Goal: Task Accomplishment & Management: Manage account settings

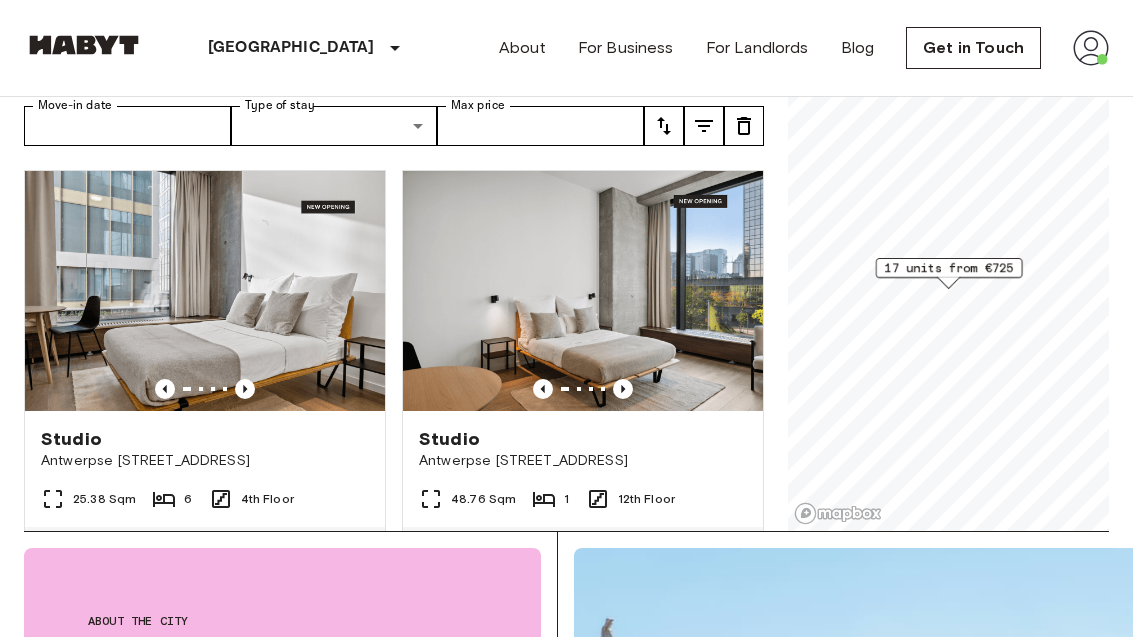
click at [96, 50] on img at bounding box center [84, 45] width 120 height 20
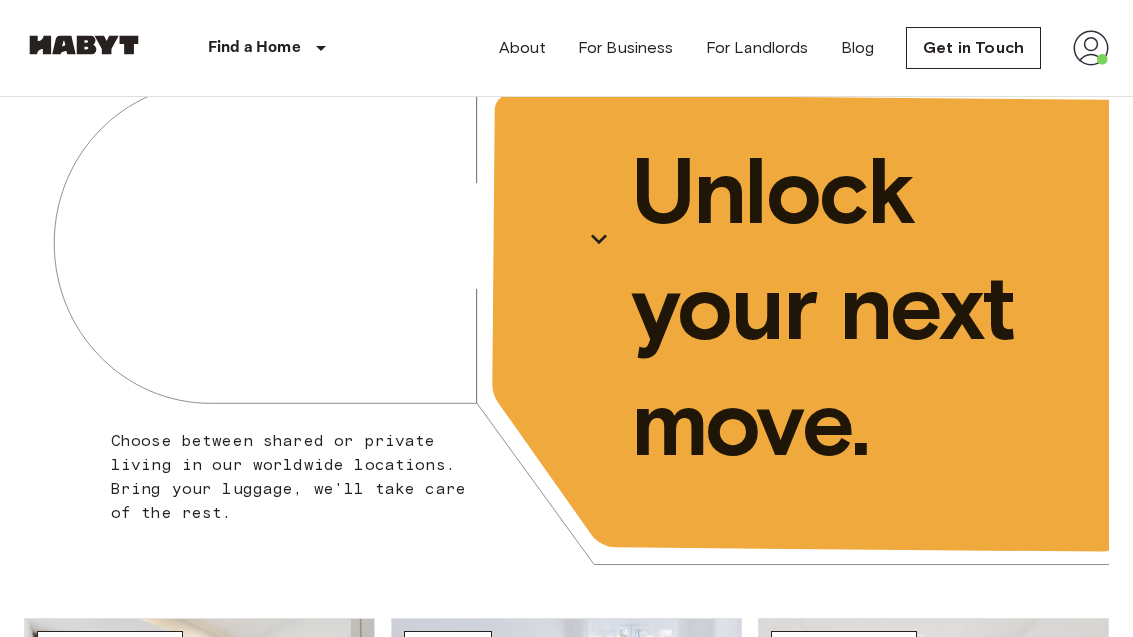
scroll to position [38, 0]
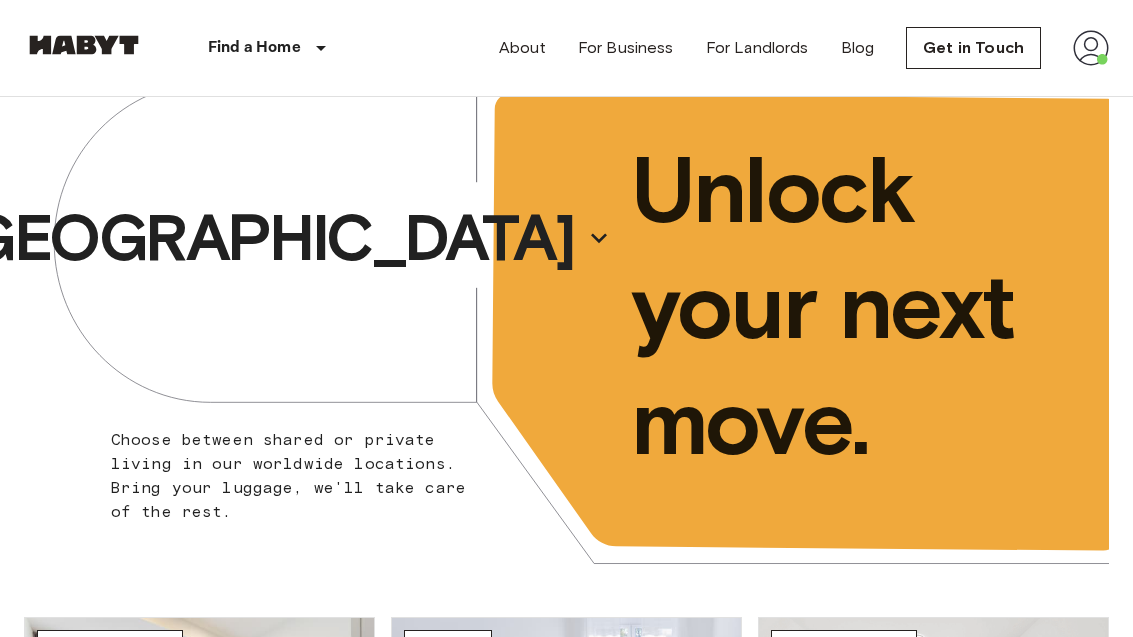
click at [1099, 43] on img at bounding box center [1091, 48] width 36 height 36
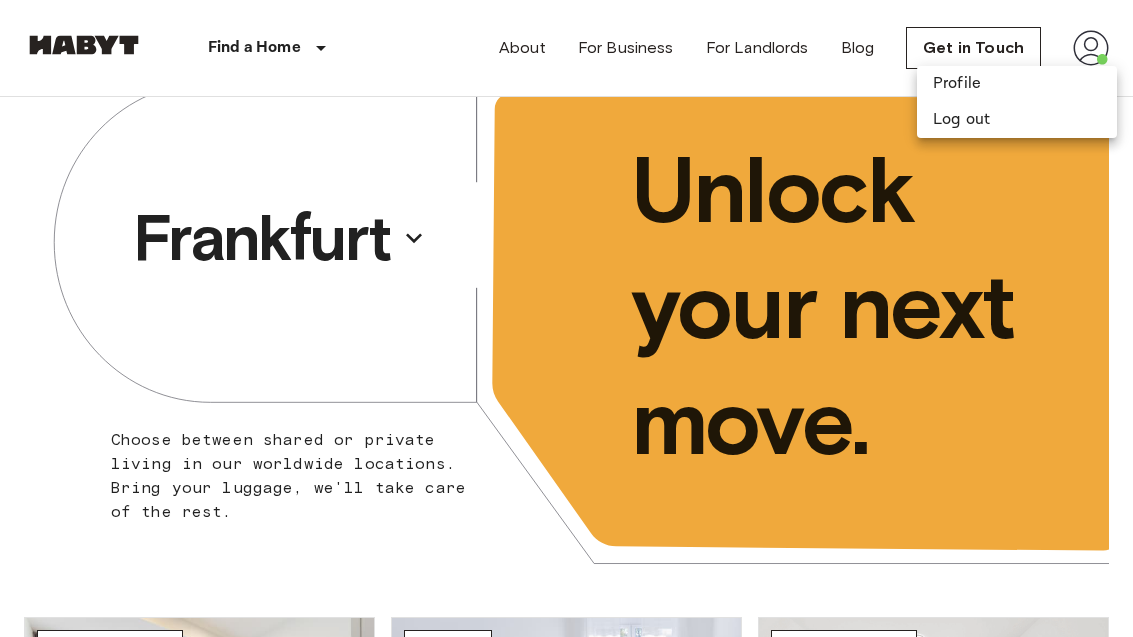
click at [236, 61] on div at bounding box center [566, 318] width 1133 height 637
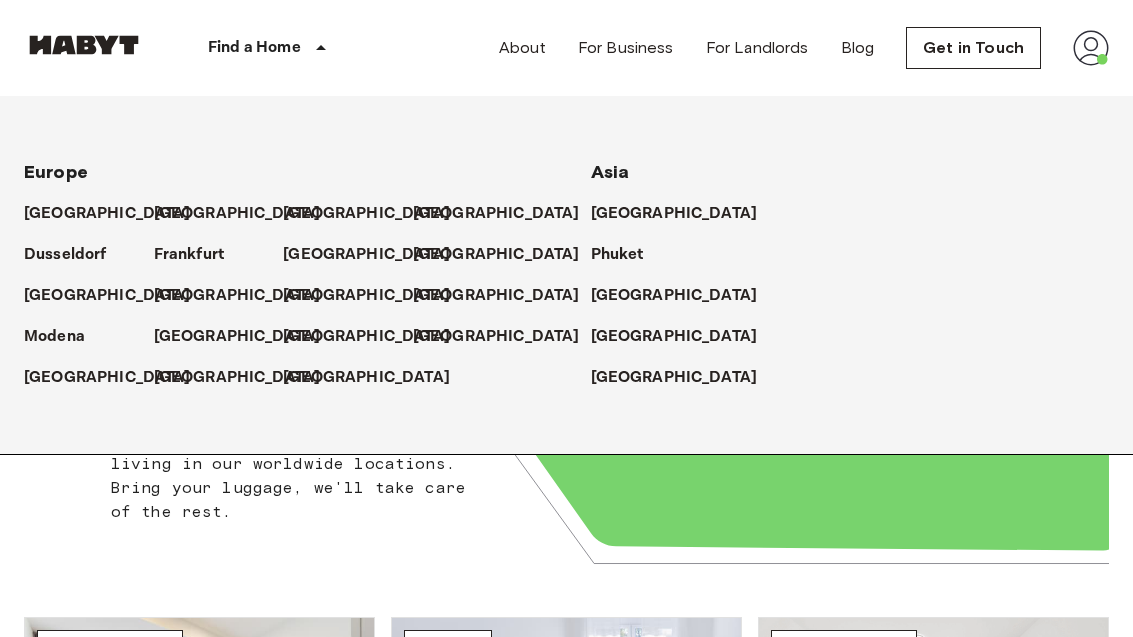
click at [174, 216] on p "[GEOGRAPHIC_DATA]" at bounding box center [237, 214] width 167 height 24
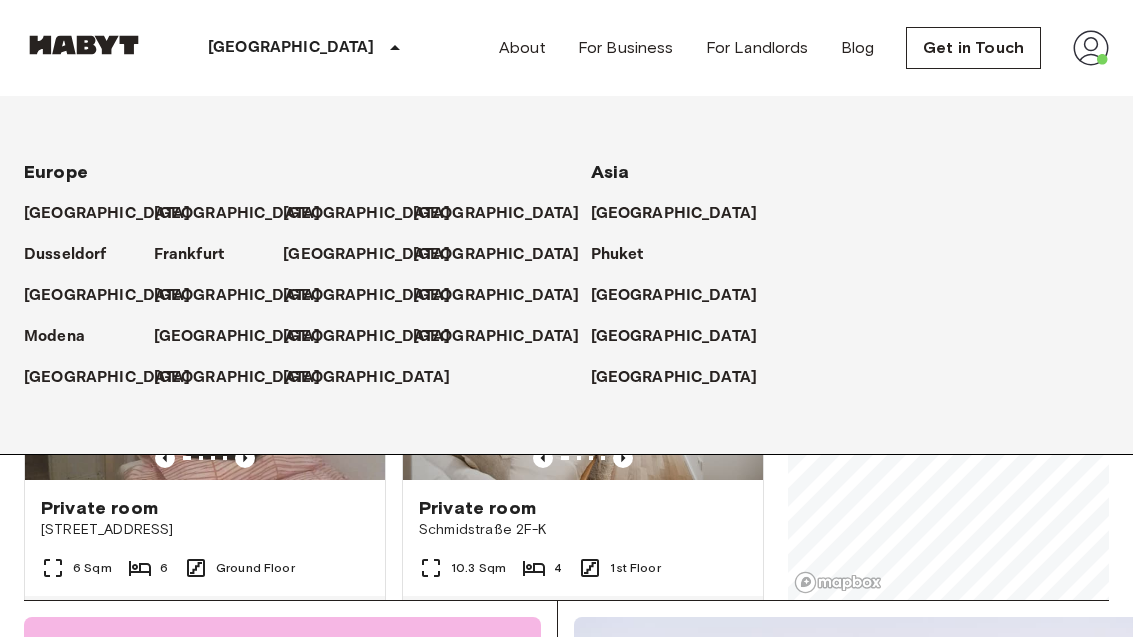
click at [228, 54] on p "[GEOGRAPHIC_DATA]" at bounding box center [291, 48] width 167 height 24
click at [309, 208] on p "[GEOGRAPHIC_DATA]" at bounding box center [366, 214] width 167 height 24
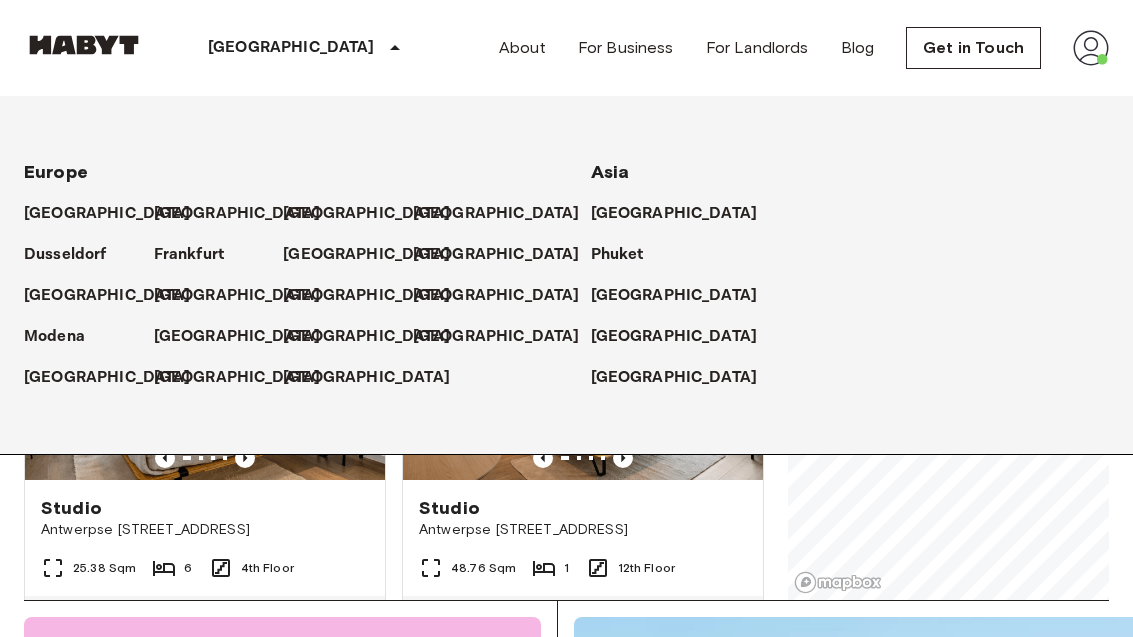
click at [249, 61] on div "[GEOGRAPHIC_DATA]" at bounding box center [307, 48] width 327 height 96
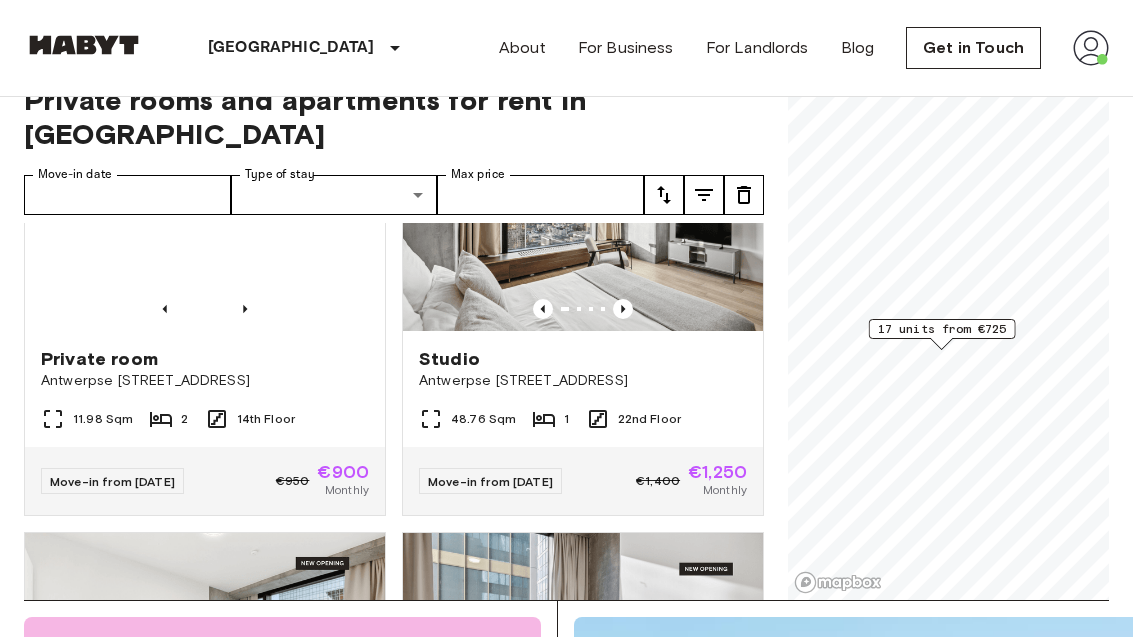
scroll to position [2355, 0]
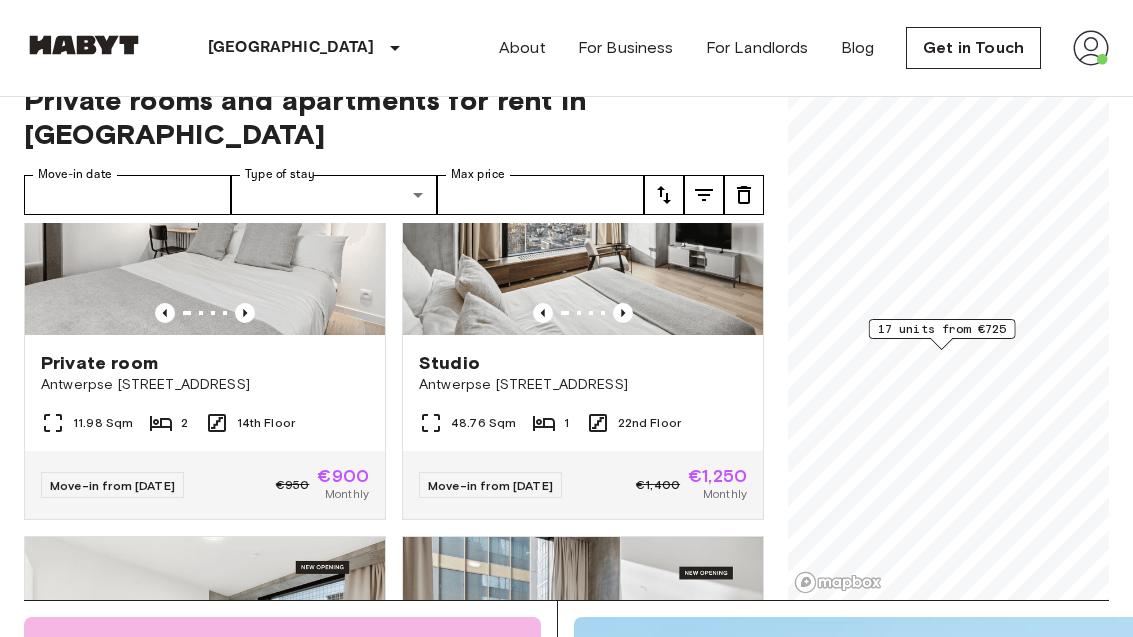
click at [1108, 40] on img at bounding box center [1091, 48] width 36 height 36
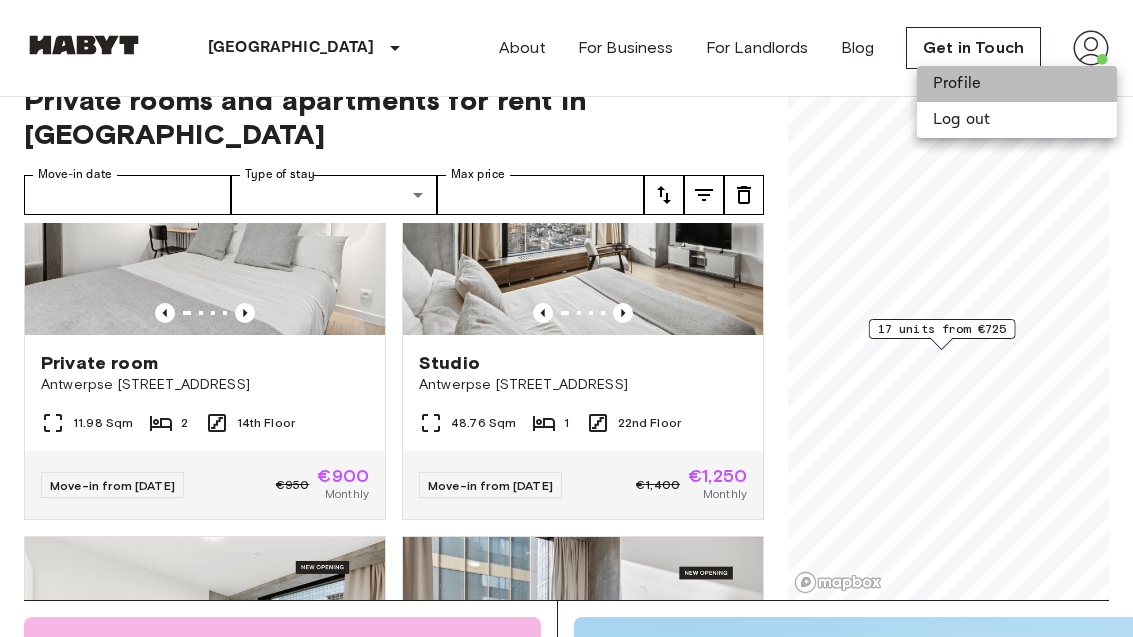
click at [963, 82] on li "Profile" at bounding box center [1017, 84] width 200 height 36
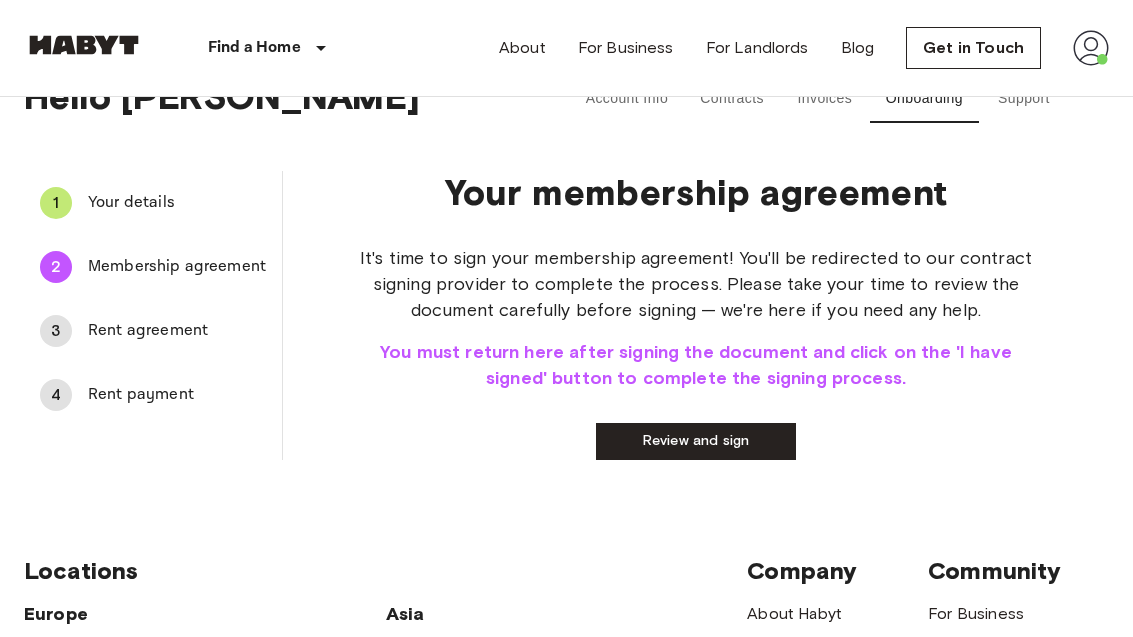
click at [764, 452] on link "Review and sign" at bounding box center [696, 441] width 200 height 37
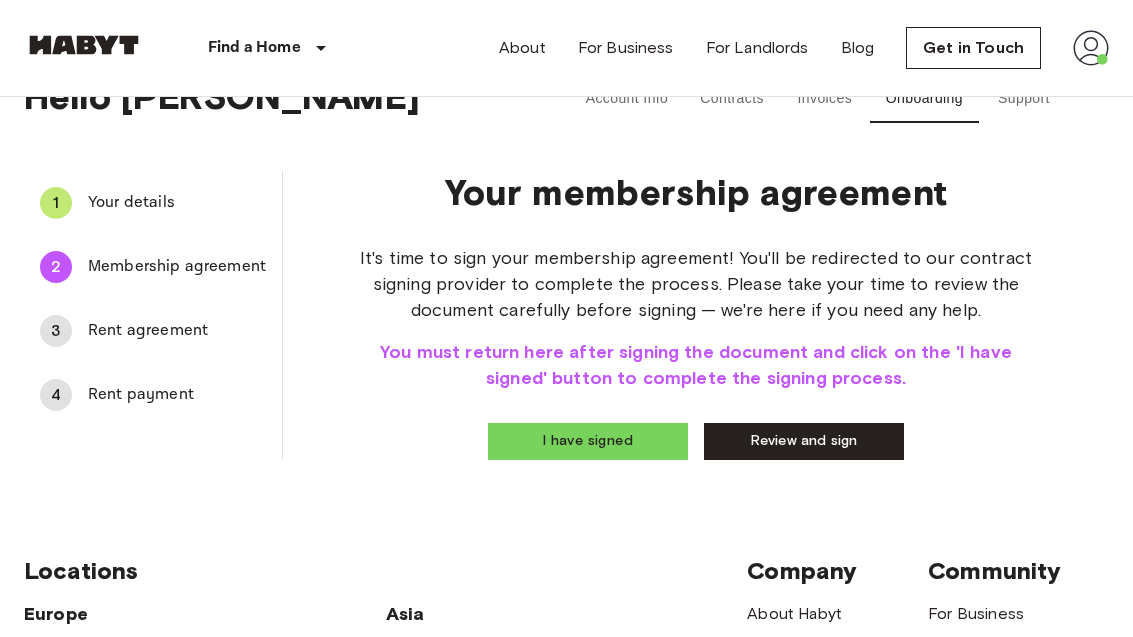
click at [614, 434] on button "I have signed" at bounding box center [588, 441] width 200 height 37
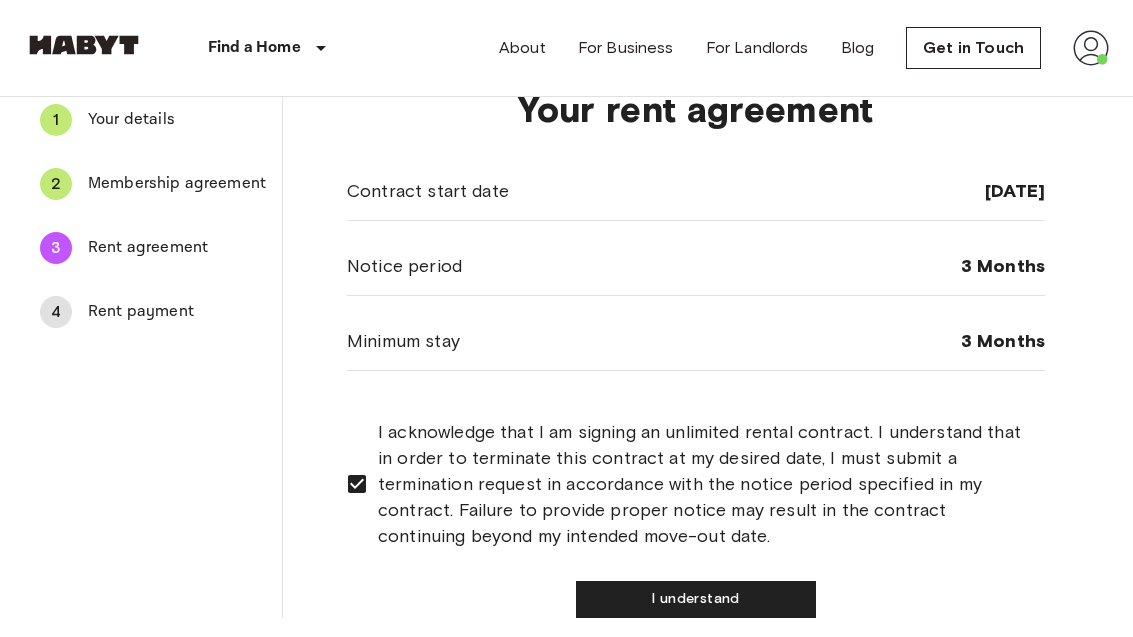
scroll to position [127, 0]
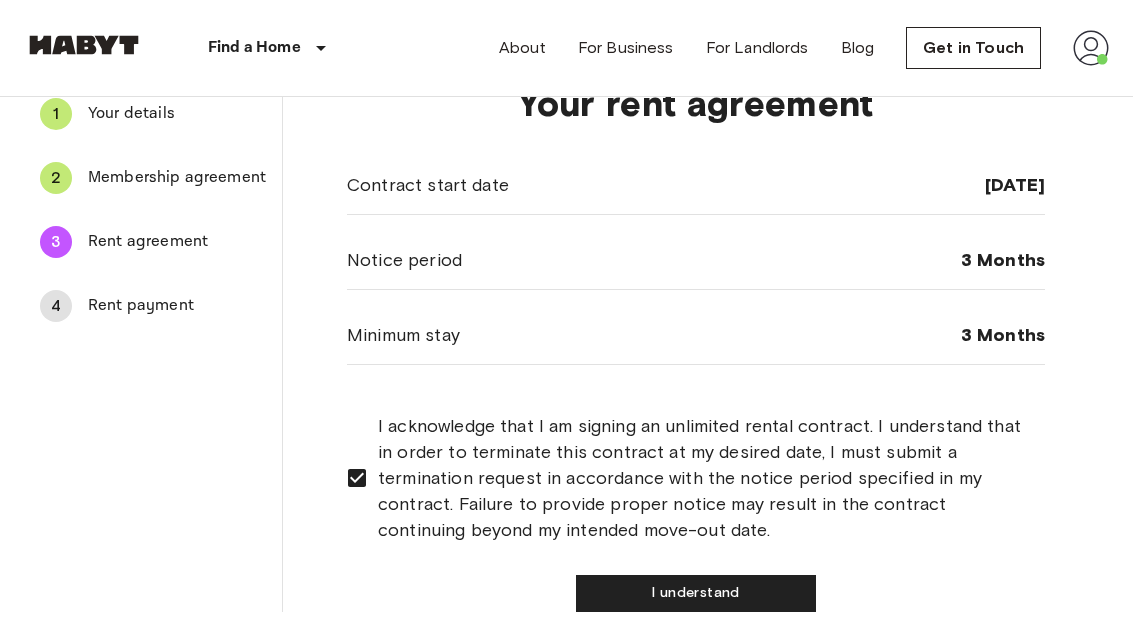
click at [734, 597] on button "I understand" at bounding box center [696, 593] width 240 height 37
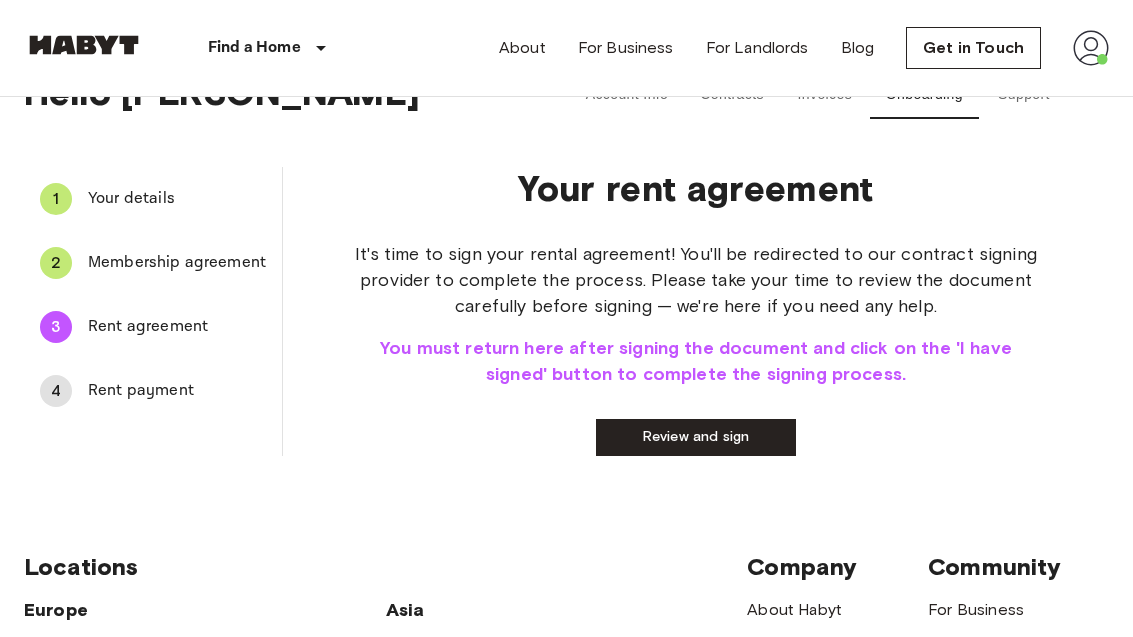
scroll to position [43, 0]
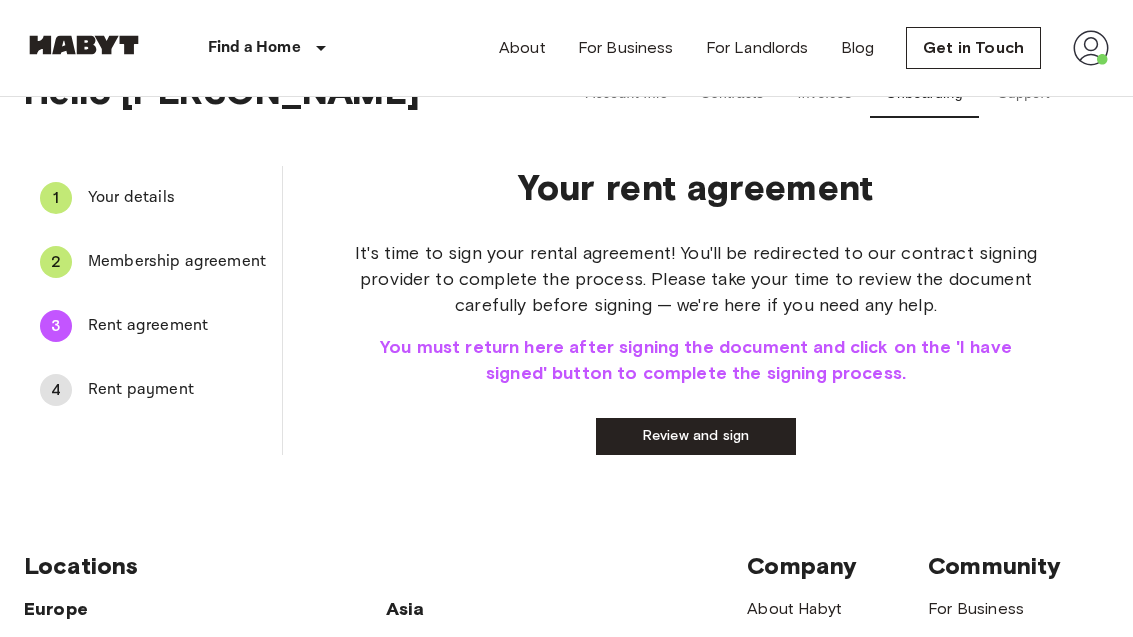
click at [733, 439] on link "Review and sign" at bounding box center [696, 436] width 200 height 37
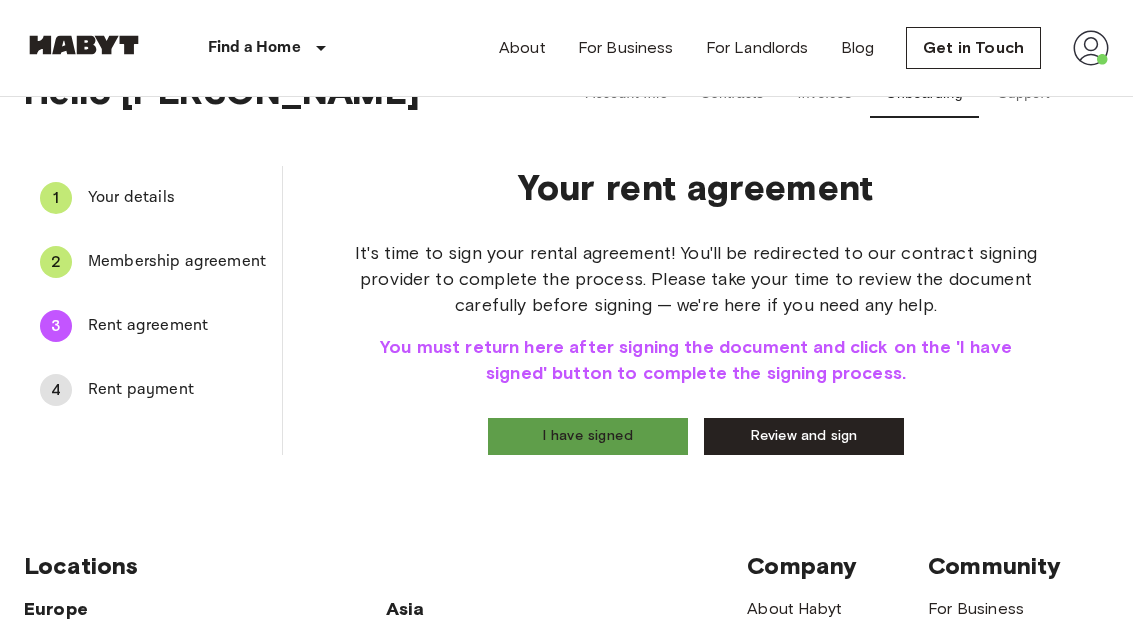
click at [629, 438] on button "I have signed" at bounding box center [588, 436] width 200 height 37
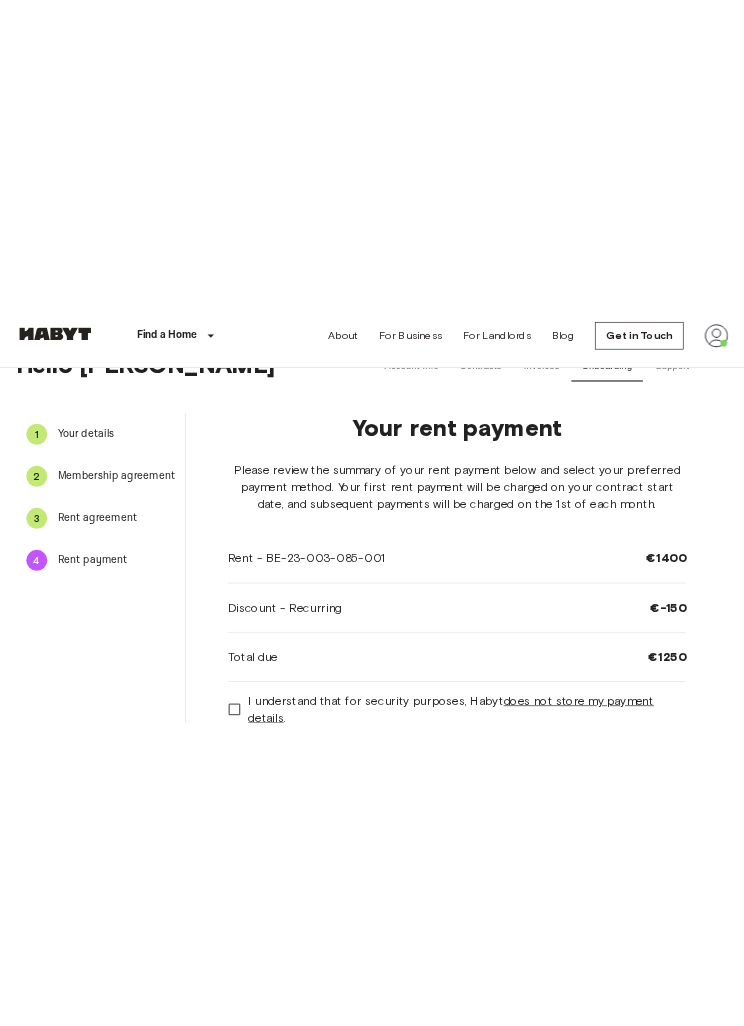
scroll to position [0, 0]
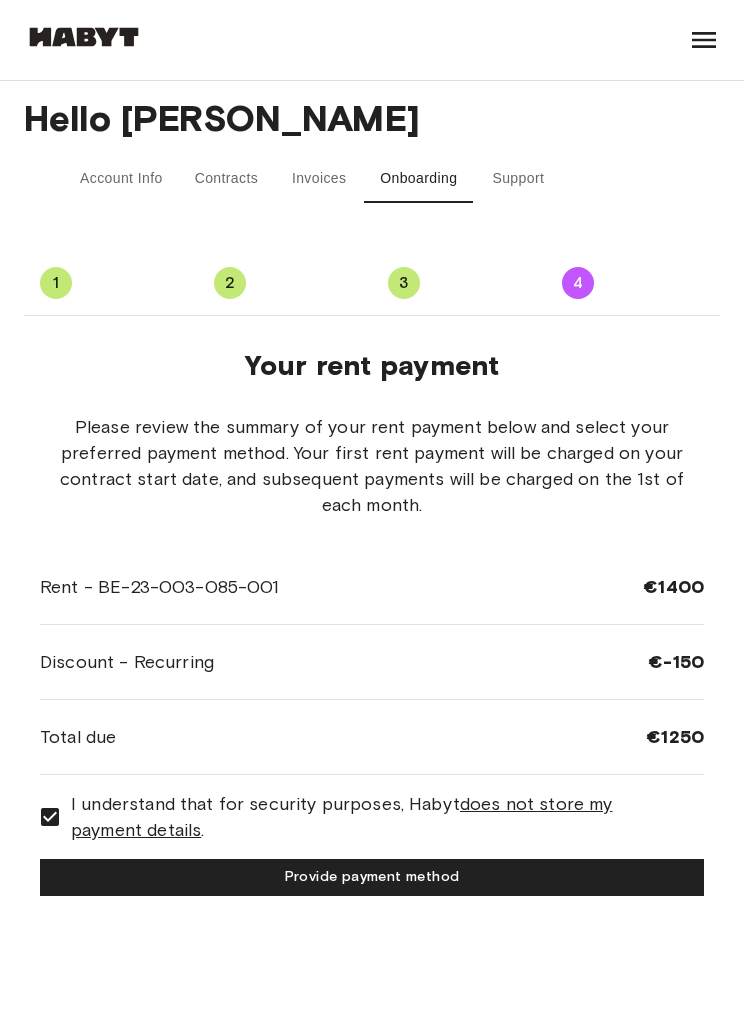
click at [464, 636] on button "Provide payment method" at bounding box center [372, 877] width 664 height 37
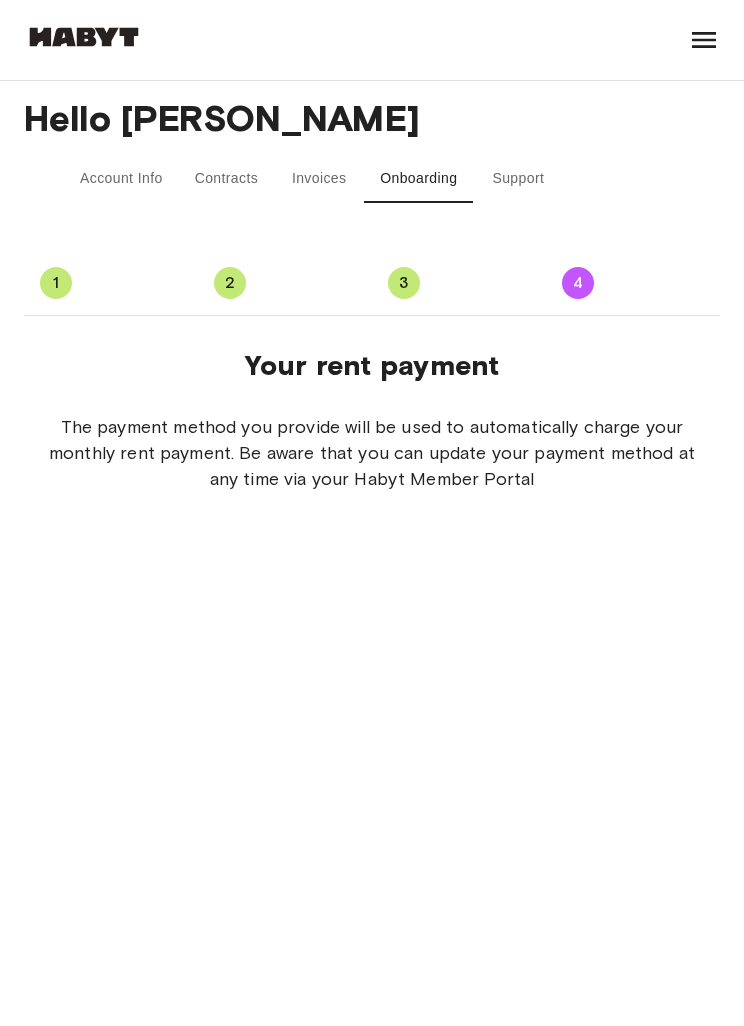
click at [233, 201] on button "Contracts" at bounding box center [227, 179] width 96 height 48
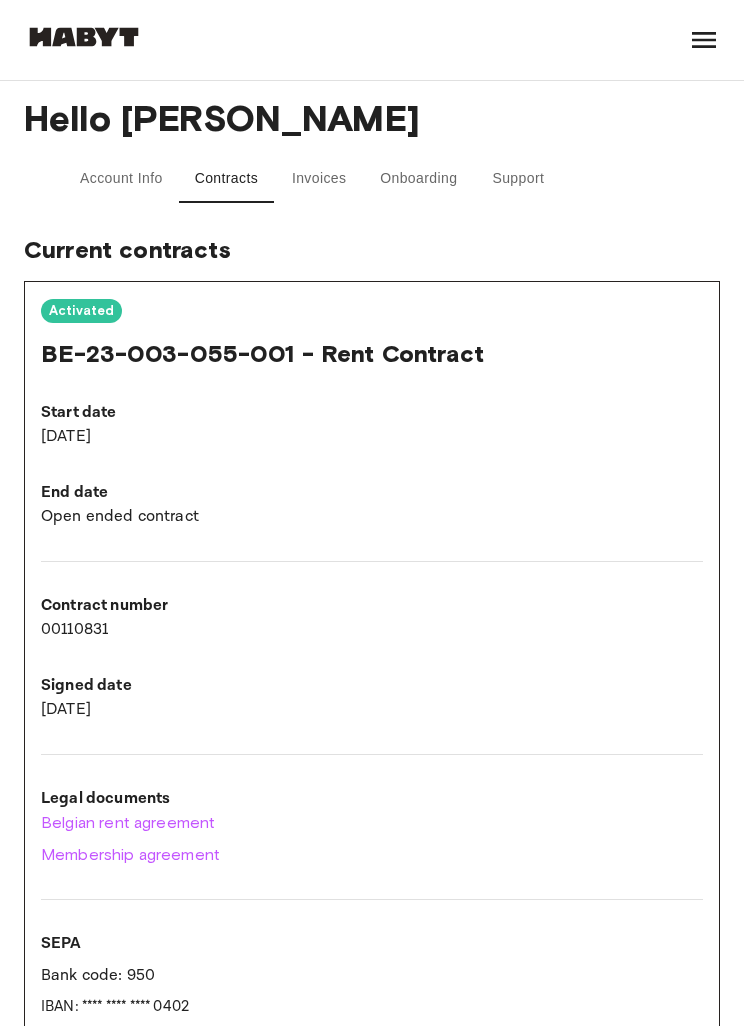
click at [444, 181] on button "Onboarding" at bounding box center [418, 179] width 109 height 48
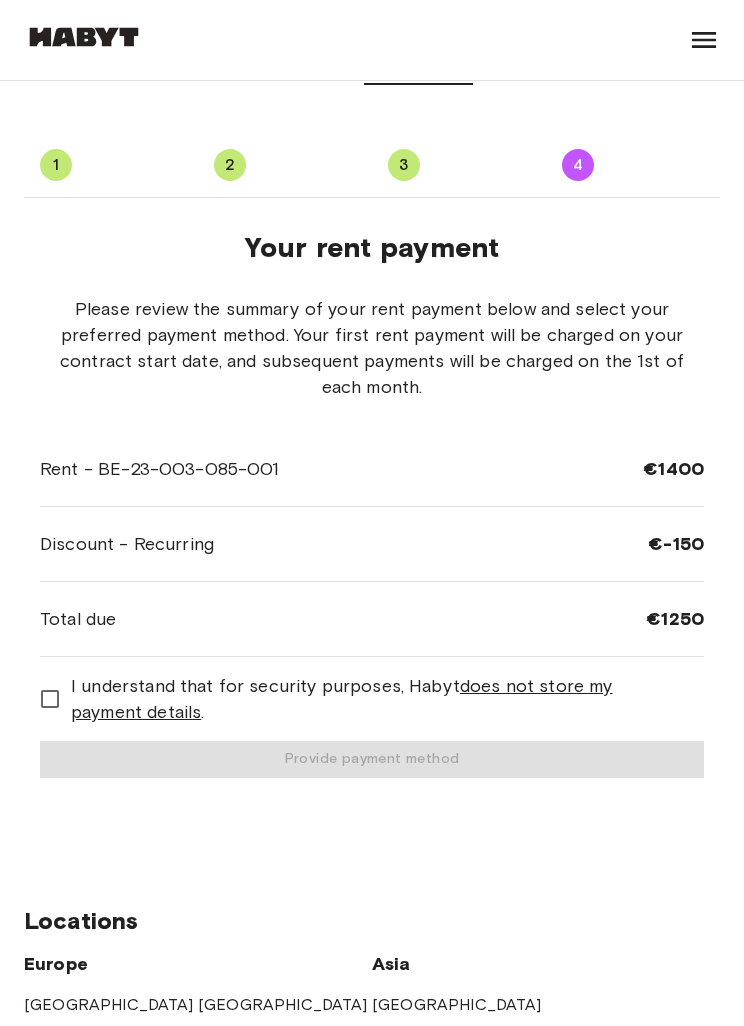
scroll to position [135, 0]
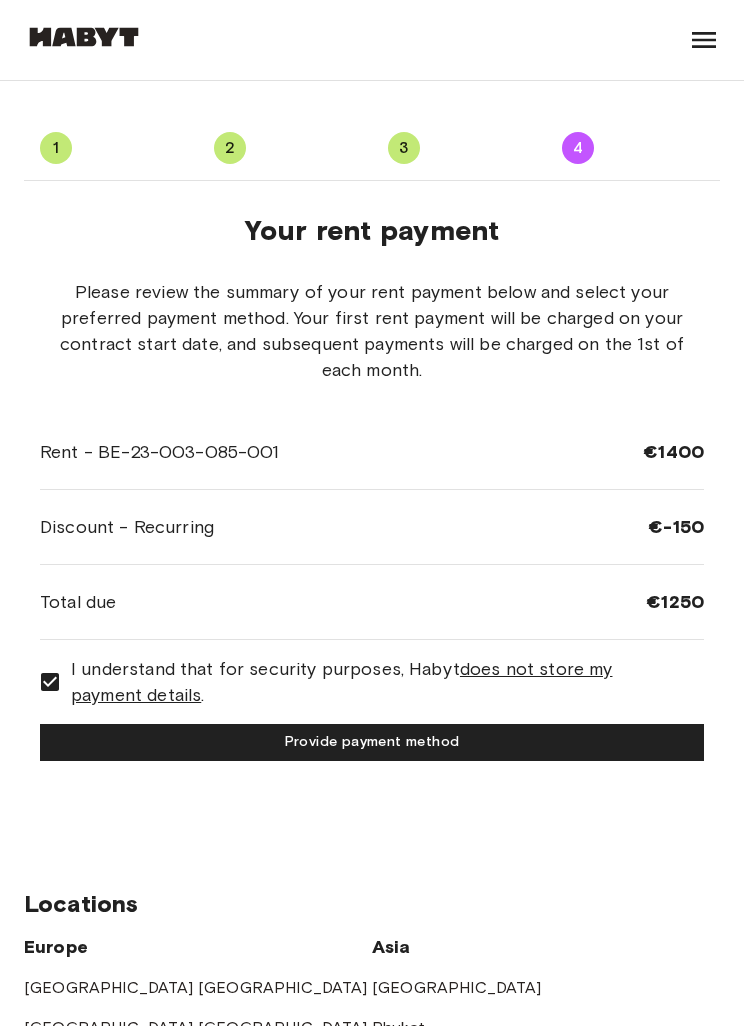
click at [440, 636] on button "Provide payment method" at bounding box center [372, 742] width 664 height 37
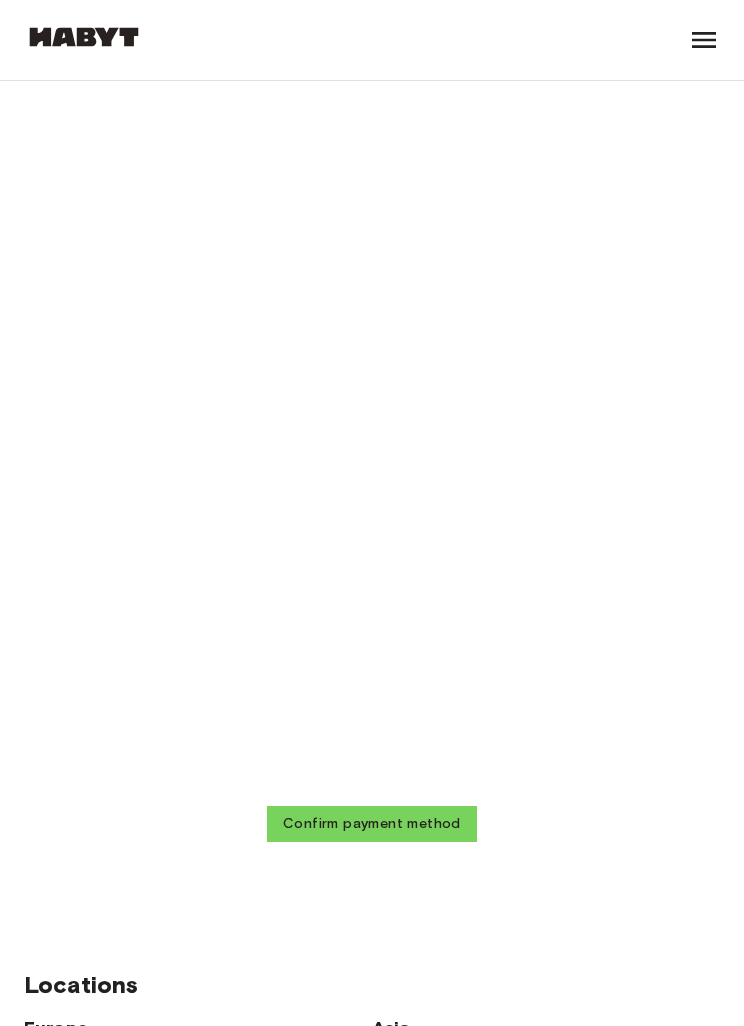
click at [432, 636] on button "Confirm payment method" at bounding box center [372, 825] width 210 height 37
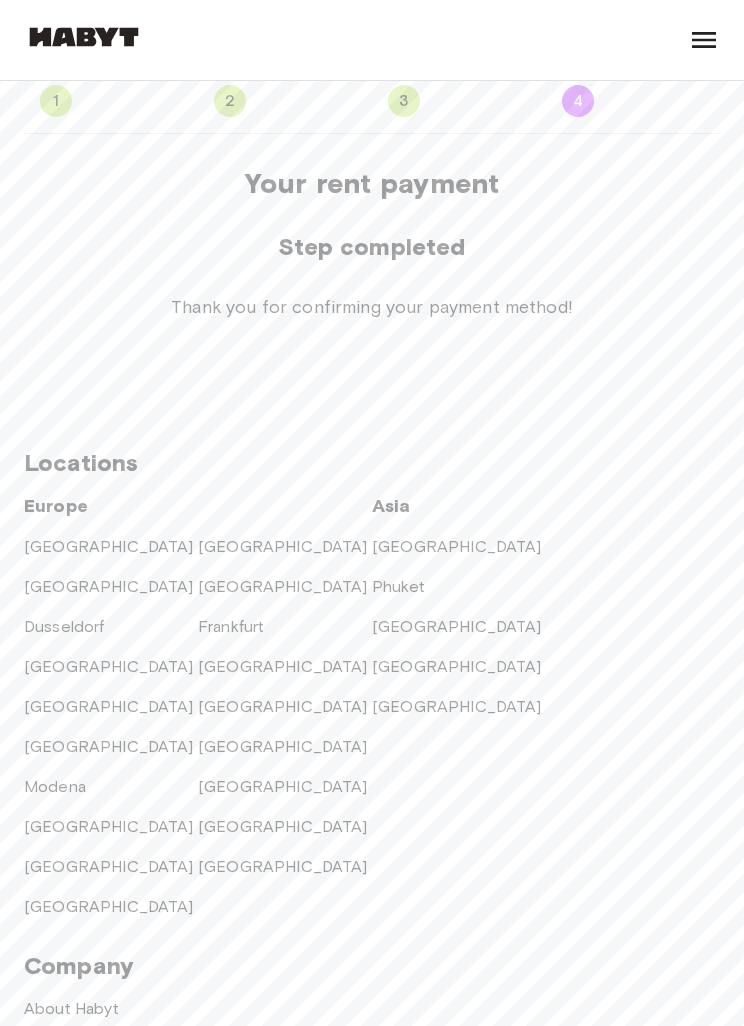
scroll to position [0, 0]
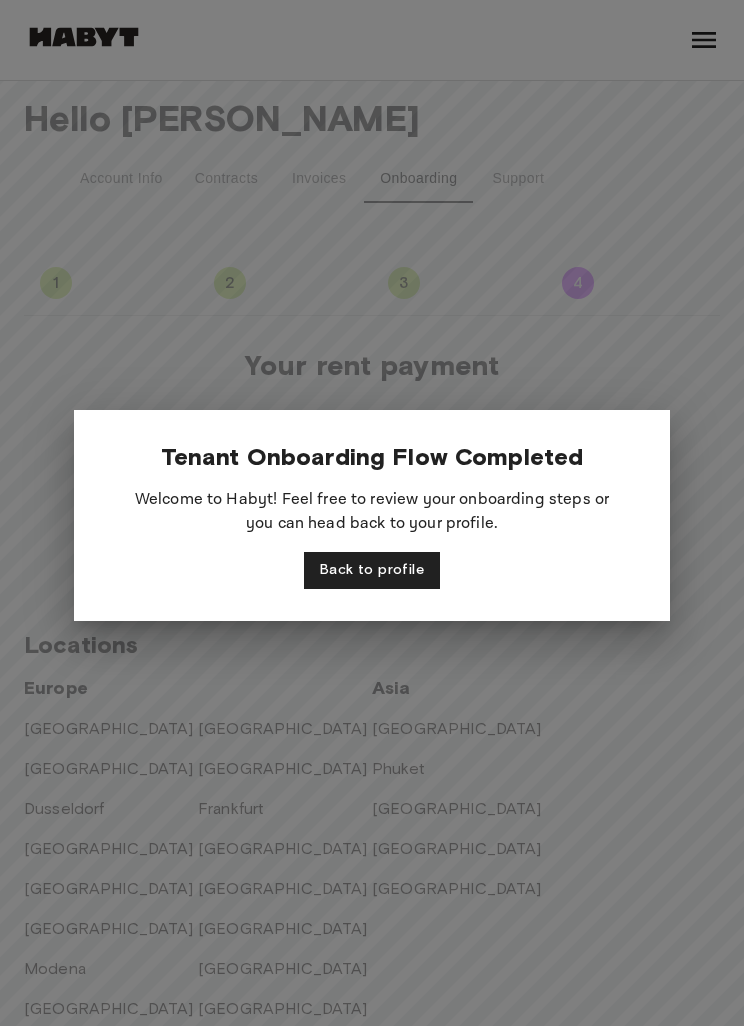
click at [397, 578] on button "Back to profile" at bounding box center [372, 570] width 136 height 37
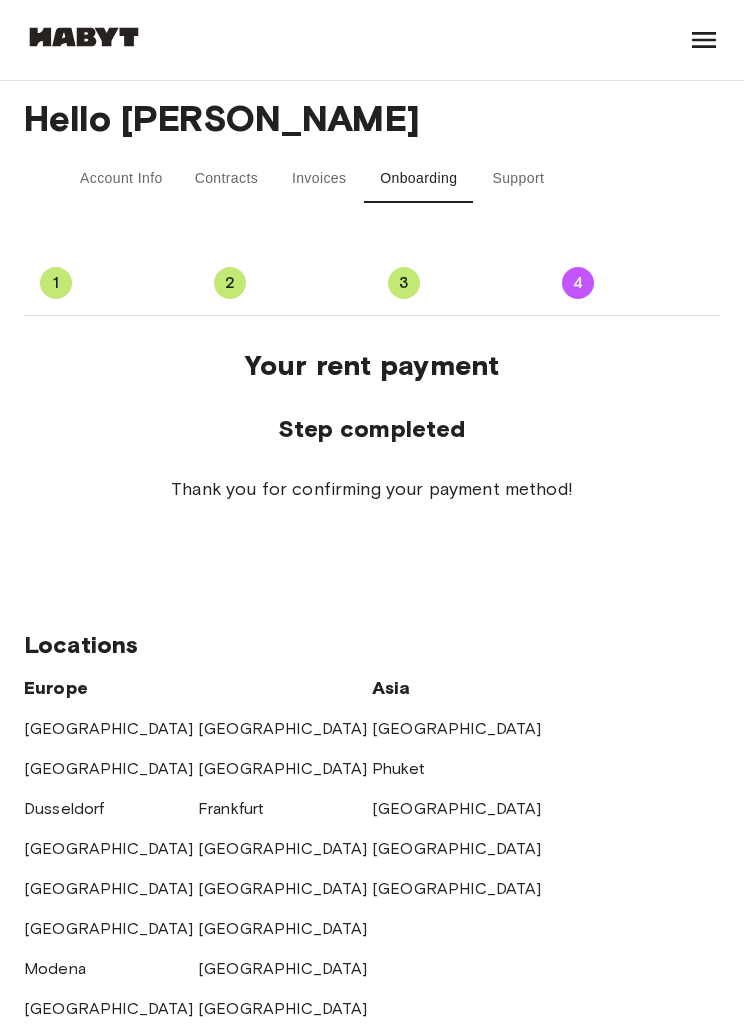
click at [141, 167] on button "Account Info" at bounding box center [121, 179] width 115 height 48
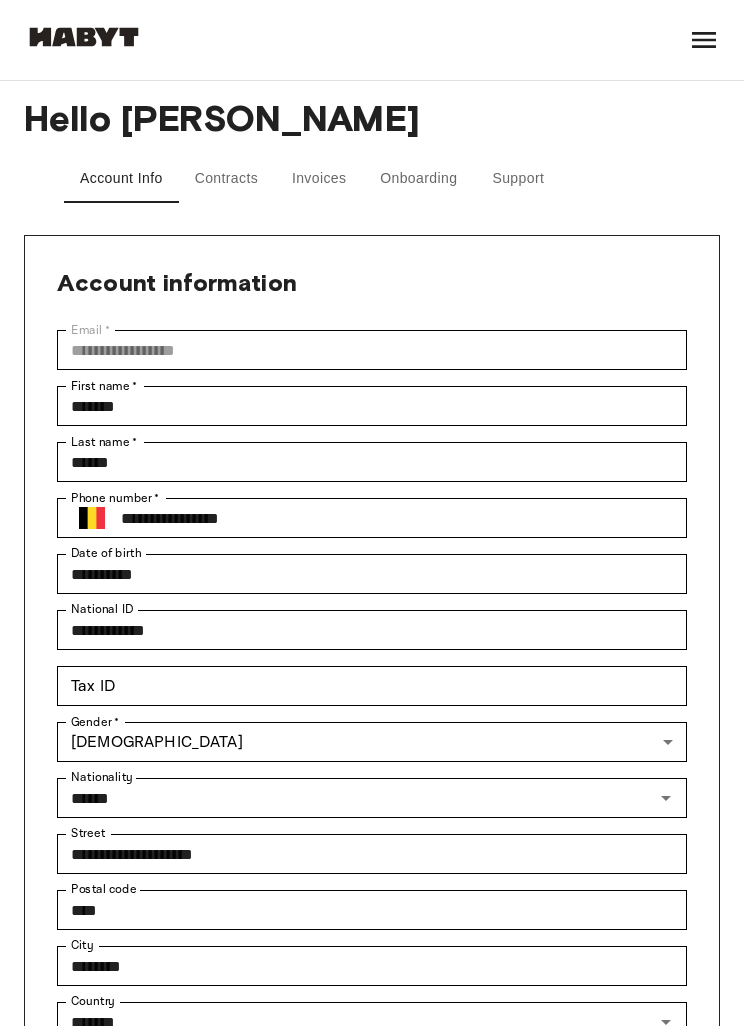
click at [716, 40] on icon at bounding box center [704, 40] width 24 height 16
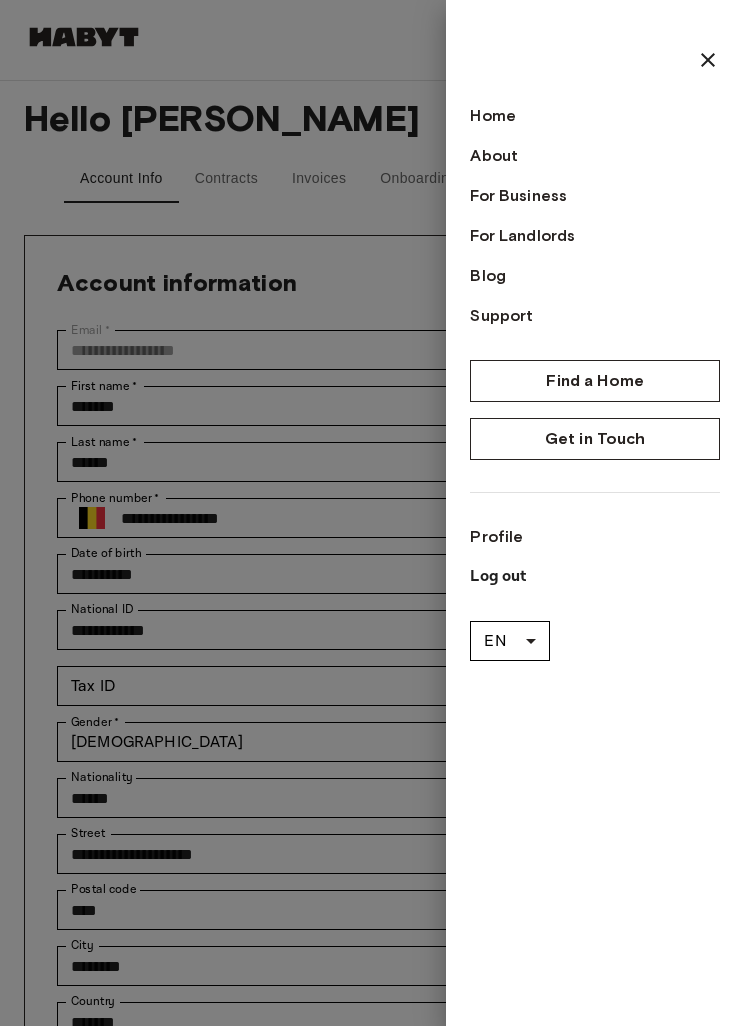
click at [518, 106] on link "Home" at bounding box center [595, 116] width 250 height 24
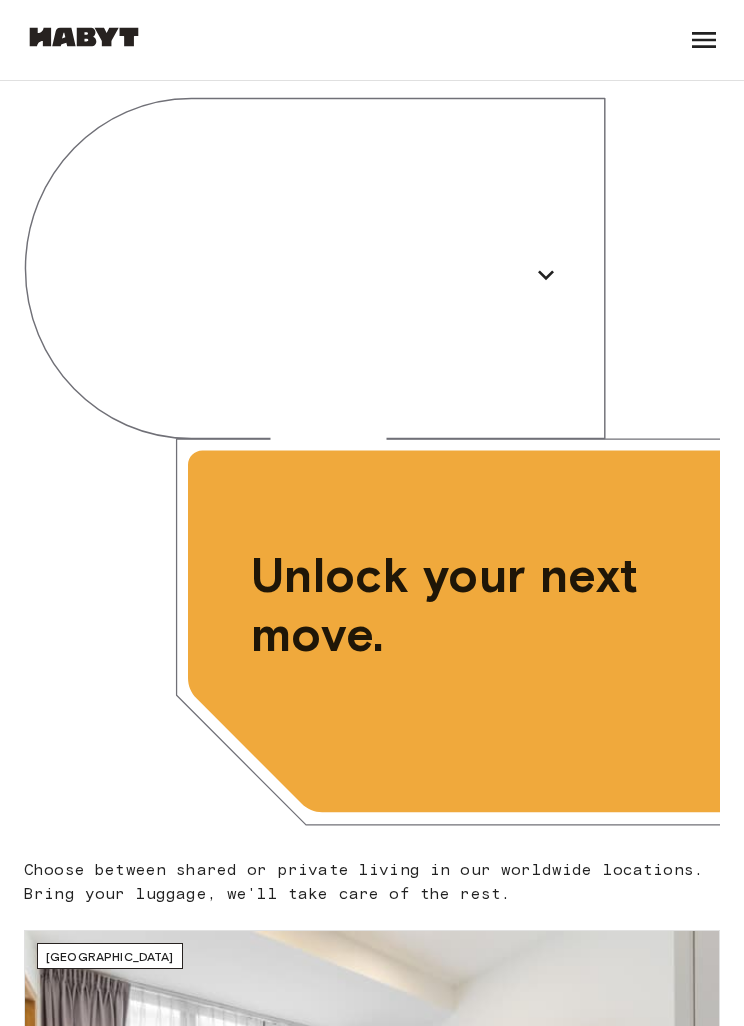
click at [719, 55] on icon at bounding box center [704, 40] width 32 height 32
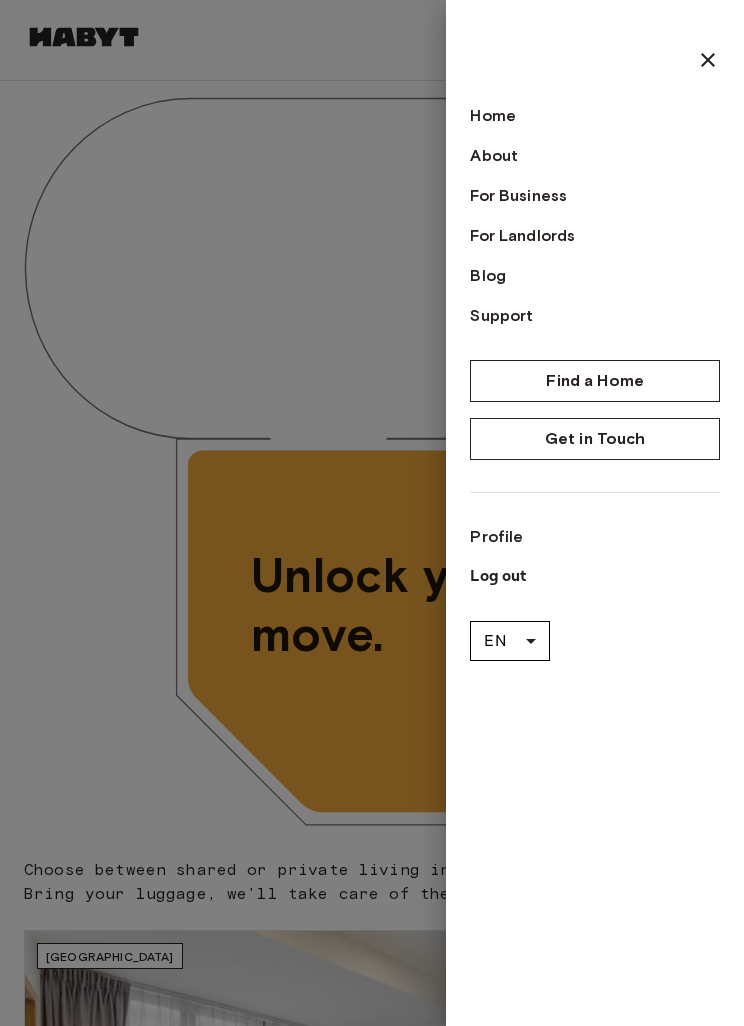
click at [503, 119] on link "Home" at bounding box center [595, 116] width 250 height 24
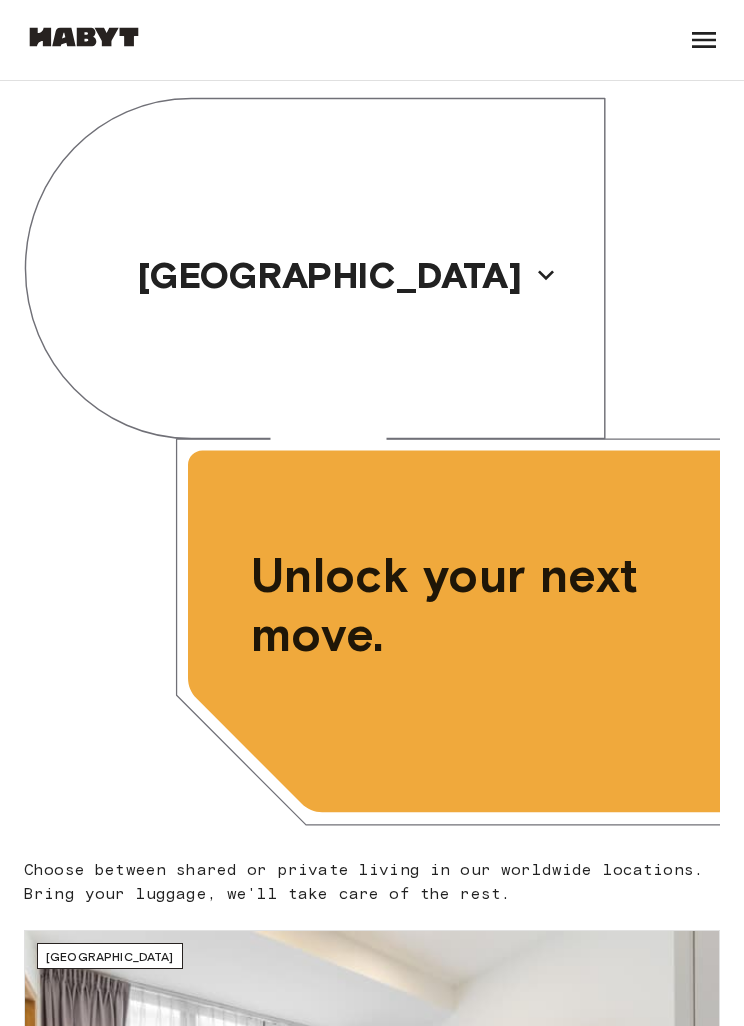
click at [692, 54] on icon at bounding box center [704, 40] width 32 height 32
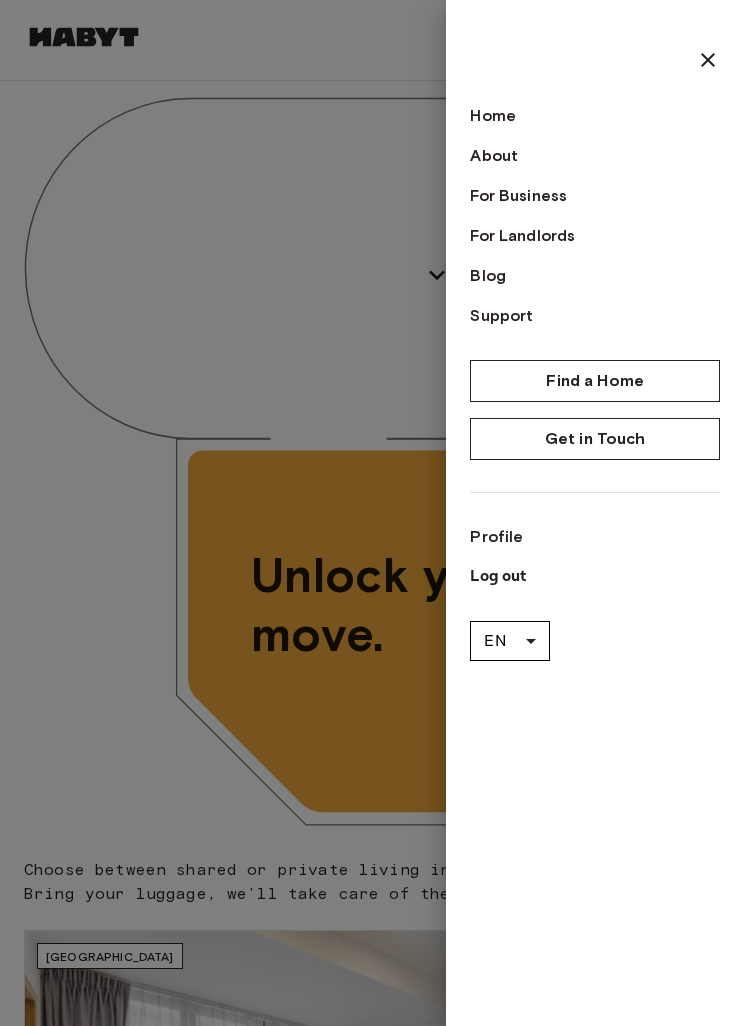
click at [266, 216] on div at bounding box center [372, 513] width 744 height 1026
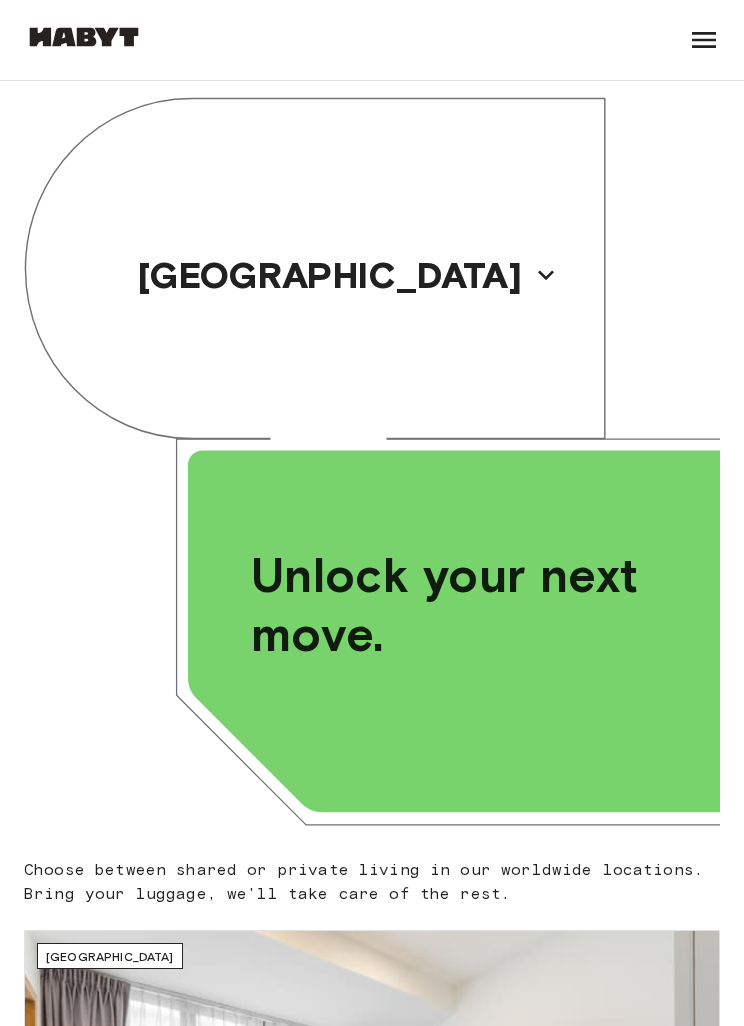
click at [81, 20] on div "Find a Home Europe Amsterdam Berlin Brussels Cologne Dusseldorf Frankfurt Graz …" at bounding box center [84, 40] width 120 height 80
click at [717, 27] on icon at bounding box center [704, 40] width 32 height 32
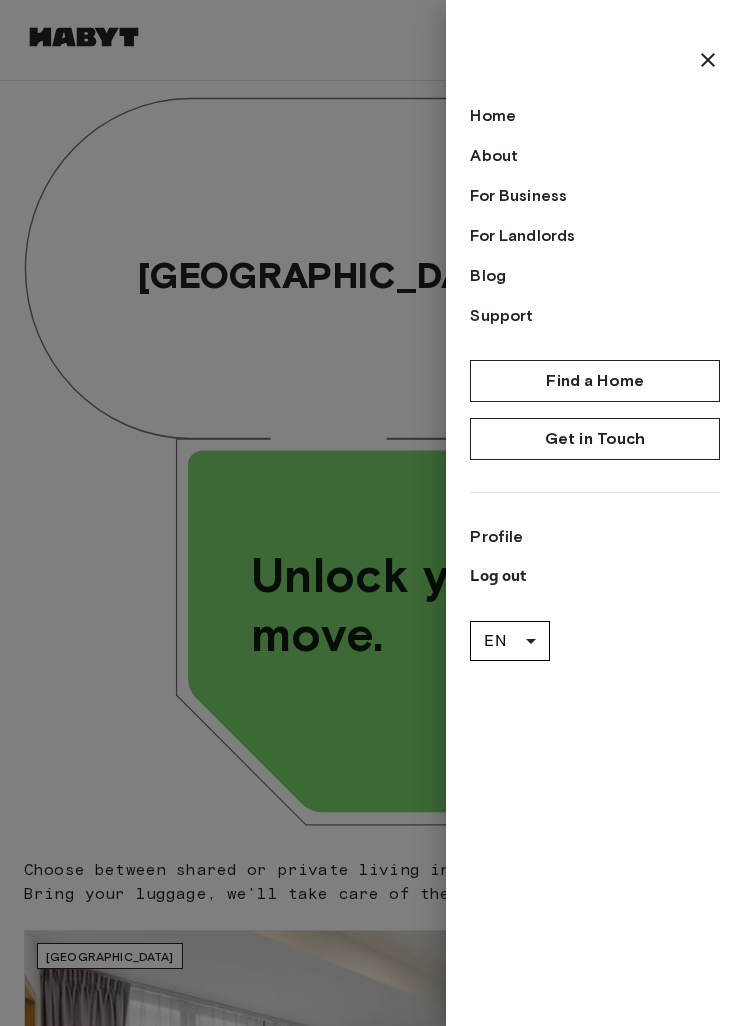
click at [514, 527] on link "Profile" at bounding box center [595, 537] width 250 height 24
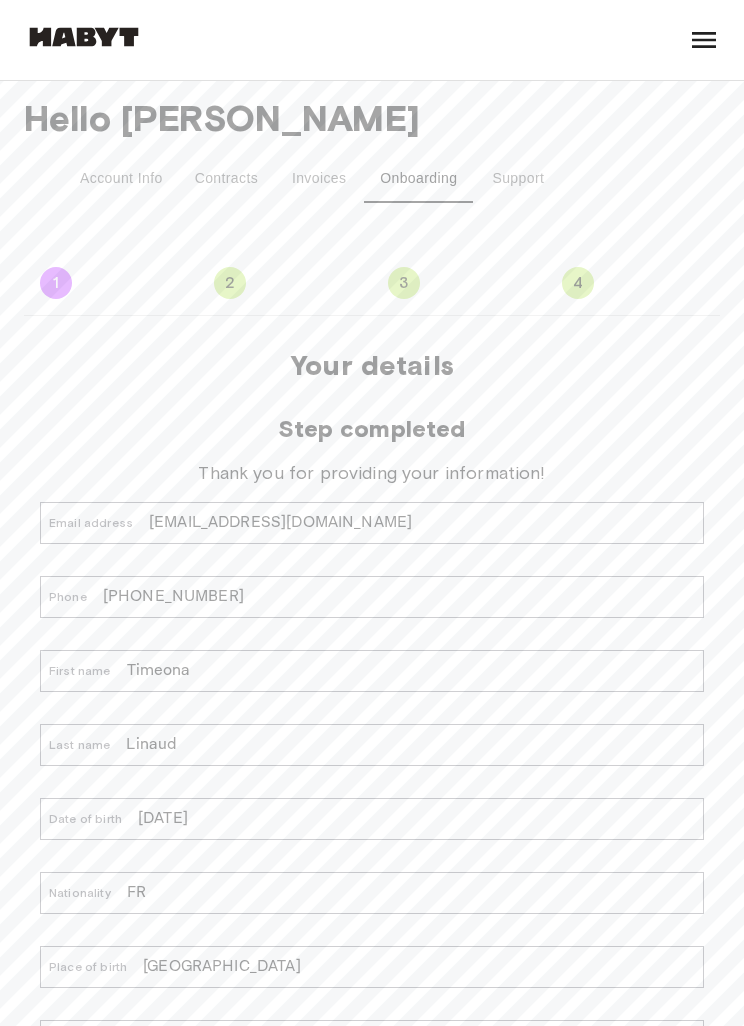
click at [223, 184] on button "Contracts" at bounding box center [227, 179] width 96 height 48
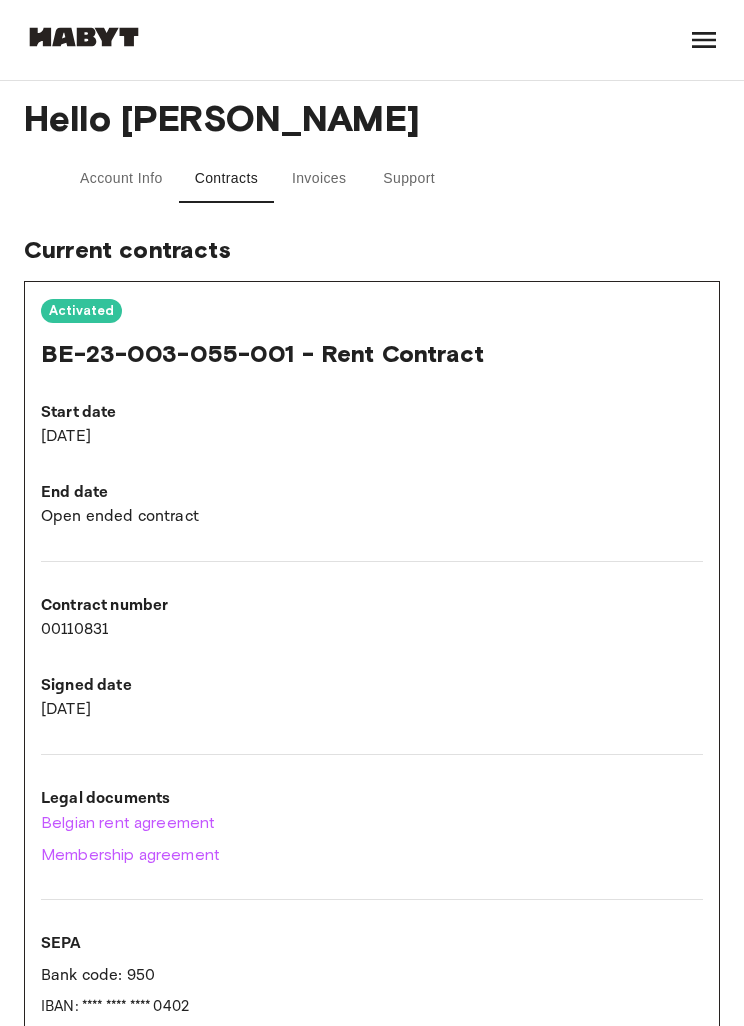
click at [110, 181] on button "Account Info" at bounding box center [121, 179] width 115 height 48
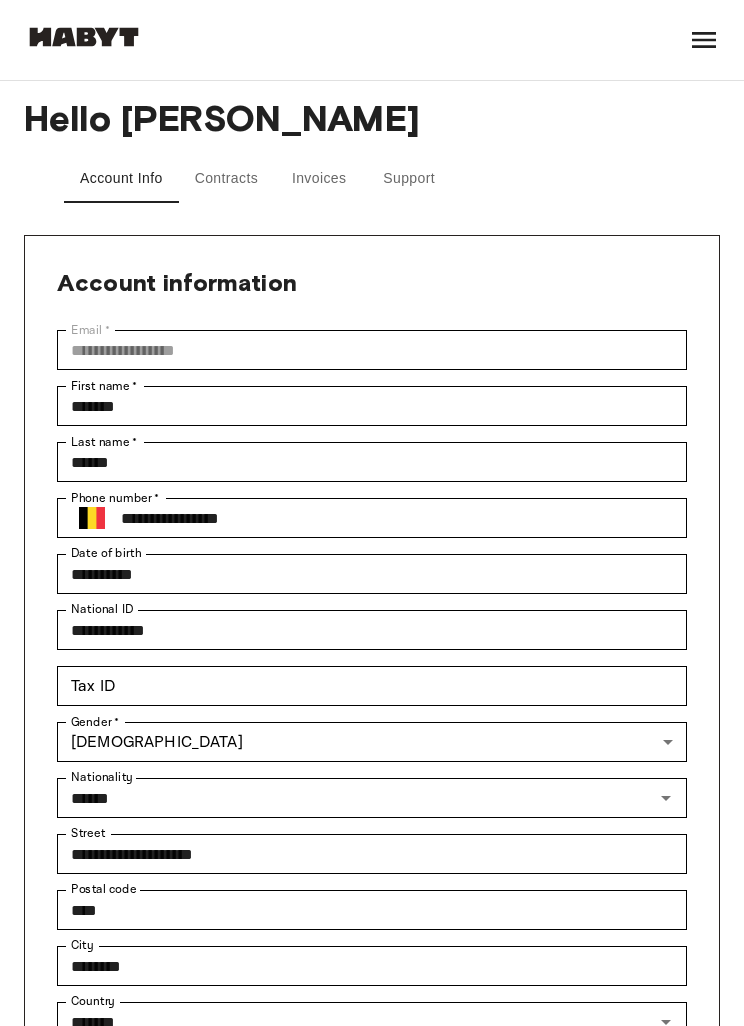
click at [220, 190] on button "Contracts" at bounding box center [227, 179] width 96 height 48
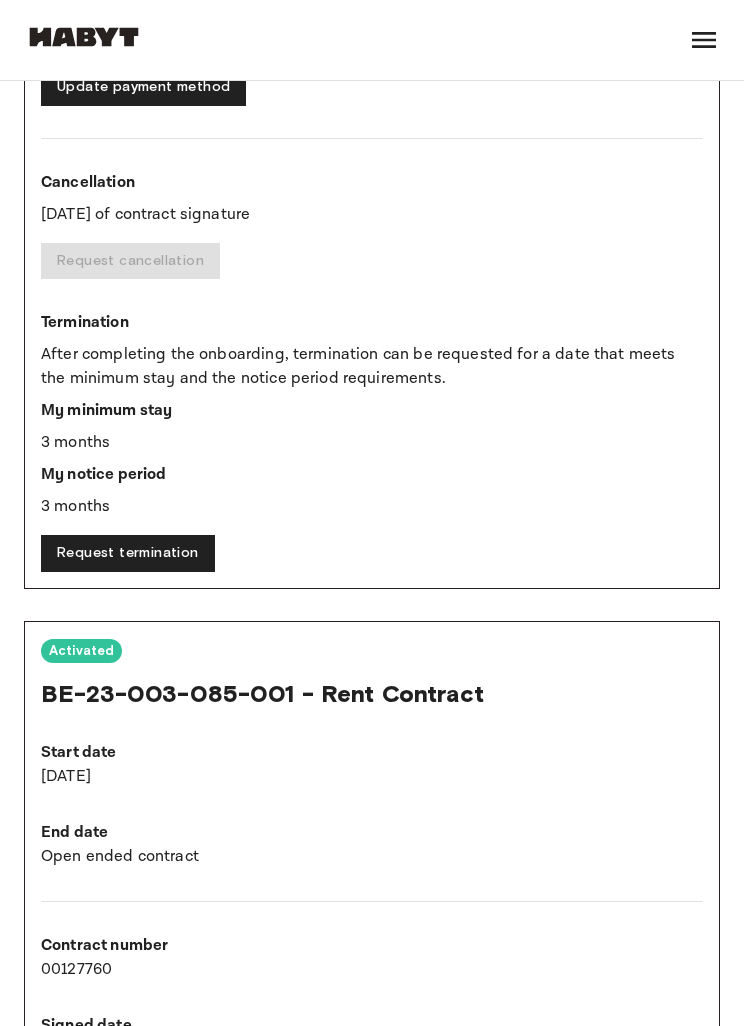
scroll to position [1046, 0]
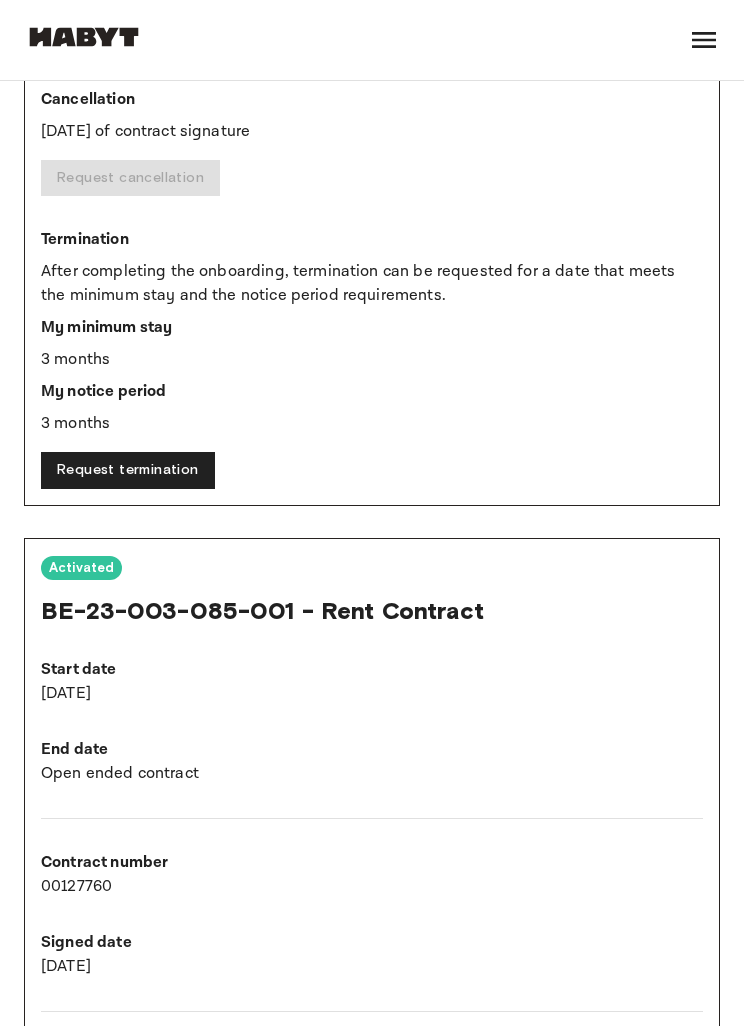
click at [433, 608] on span "BE-23-003-085-001 - Rent Contract" at bounding box center [262, 611] width 443 height 29
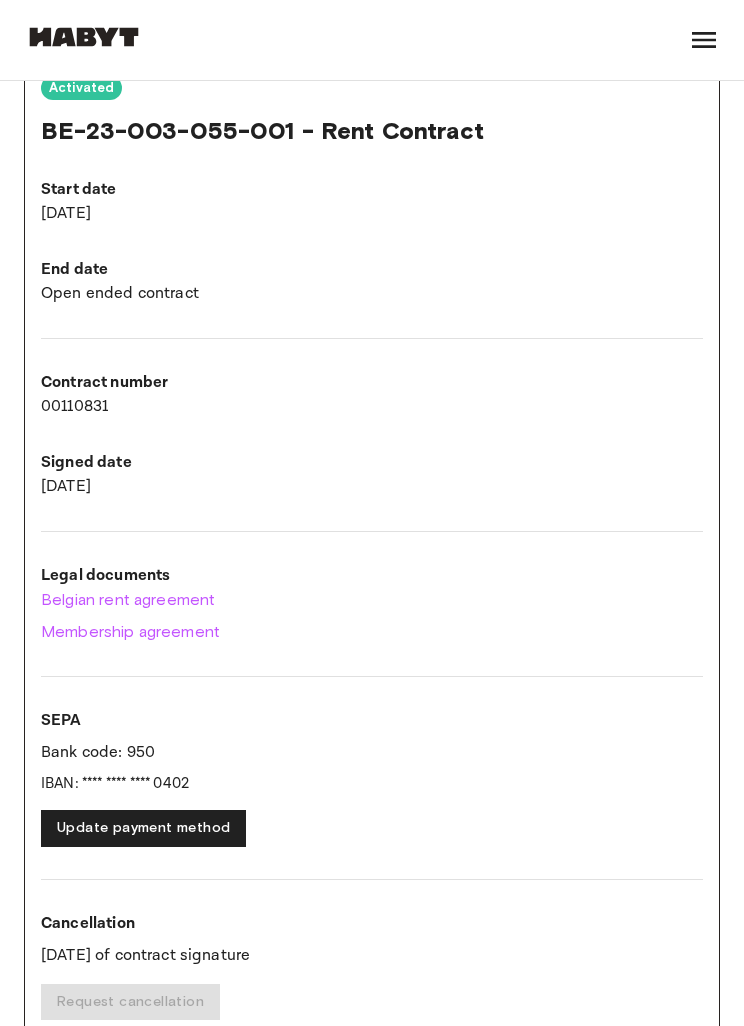
scroll to position [0, 0]
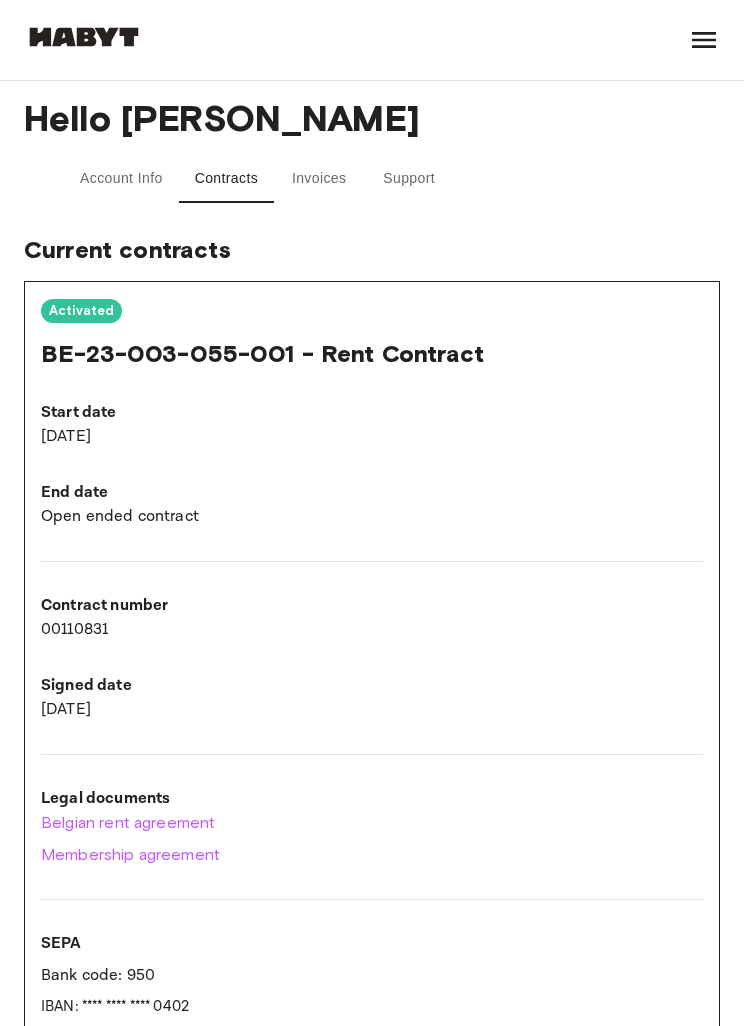
click at [303, 195] on button "Invoices" at bounding box center [319, 179] width 90 height 48
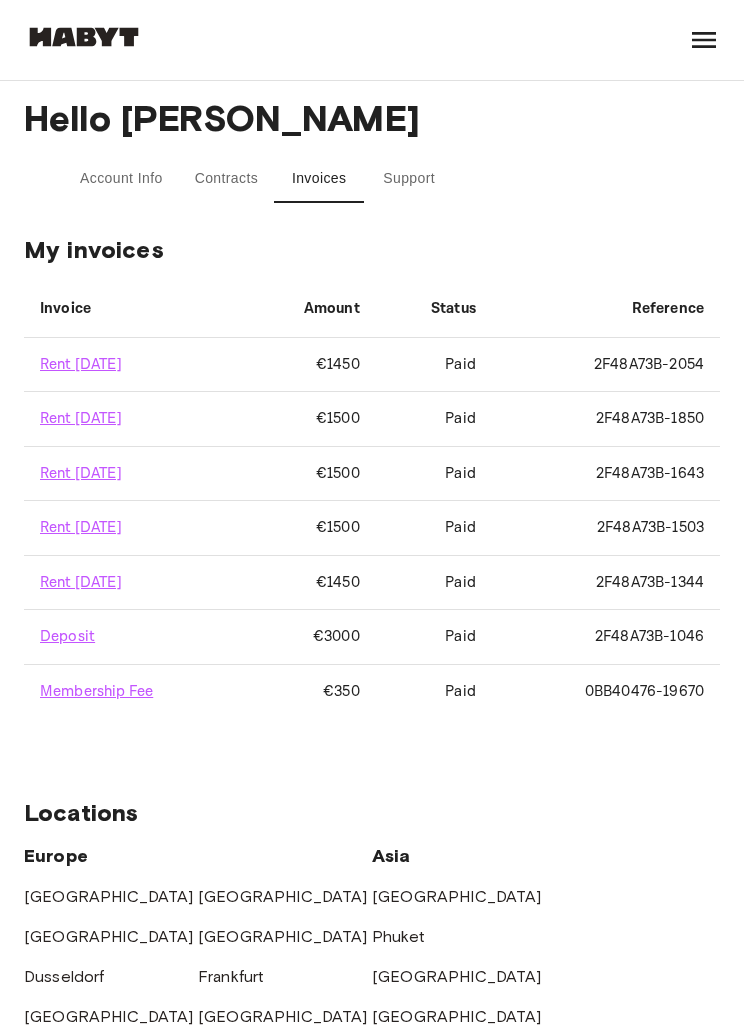
click at [427, 162] on button "Support" at bounding box center [409, 179] width 90 height 48
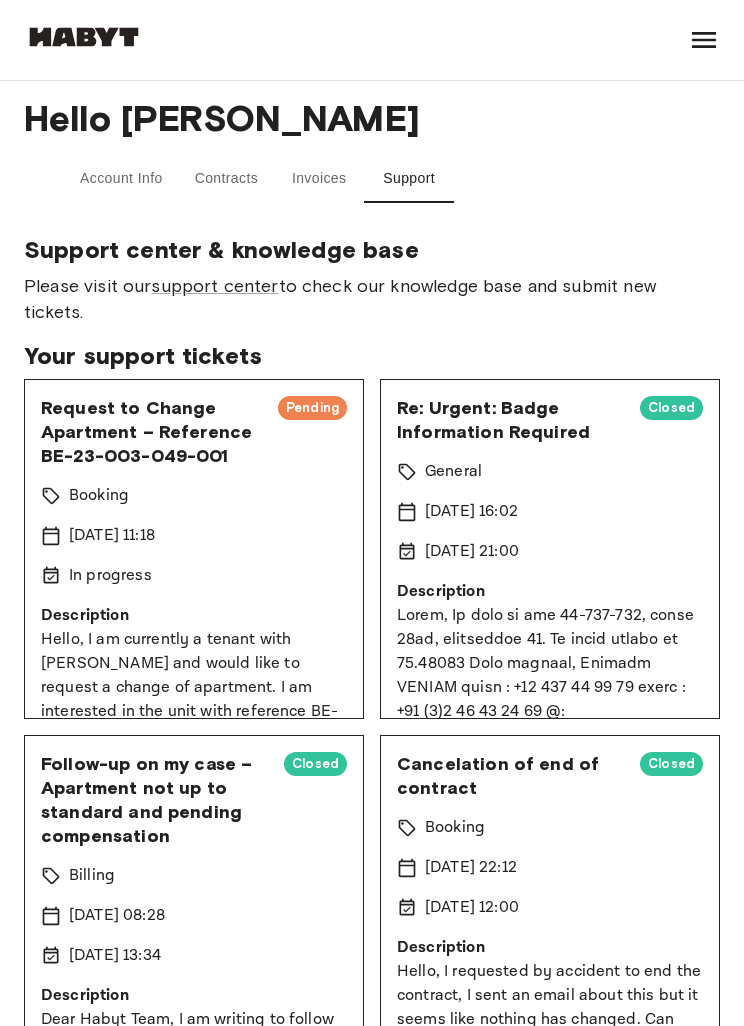
click at [121, 170] on button "Account Info" at bounding box center [121, 179] width 115 height 48
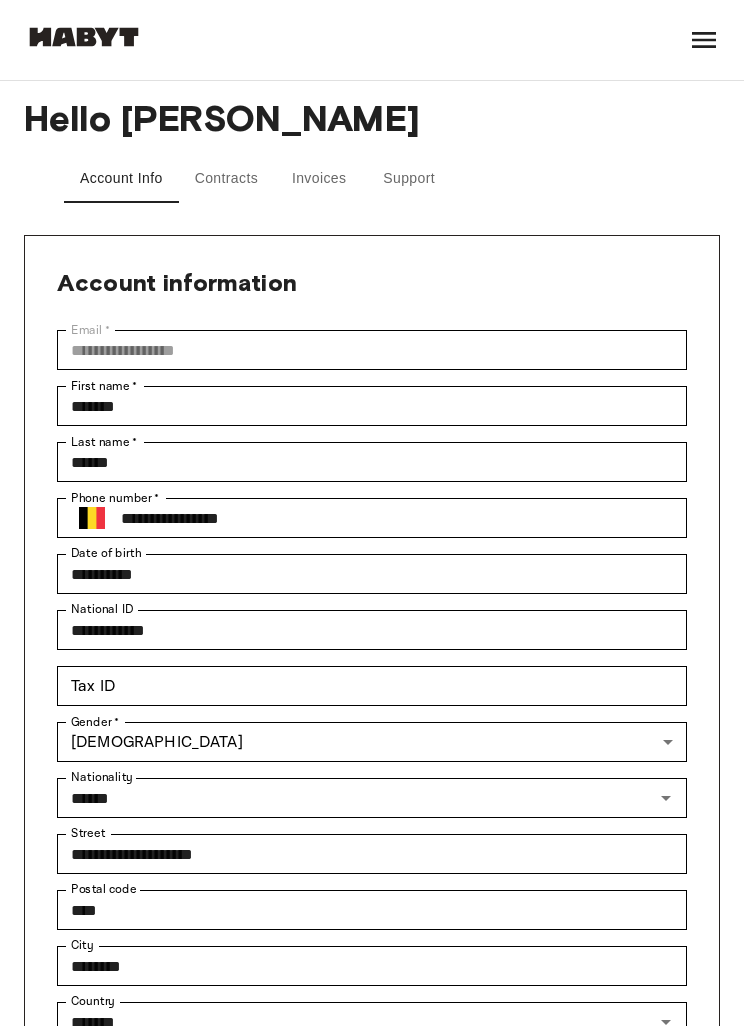
click at [228, 158] on button "Contracts" at bounding box center [227, 179] width 96 height 48
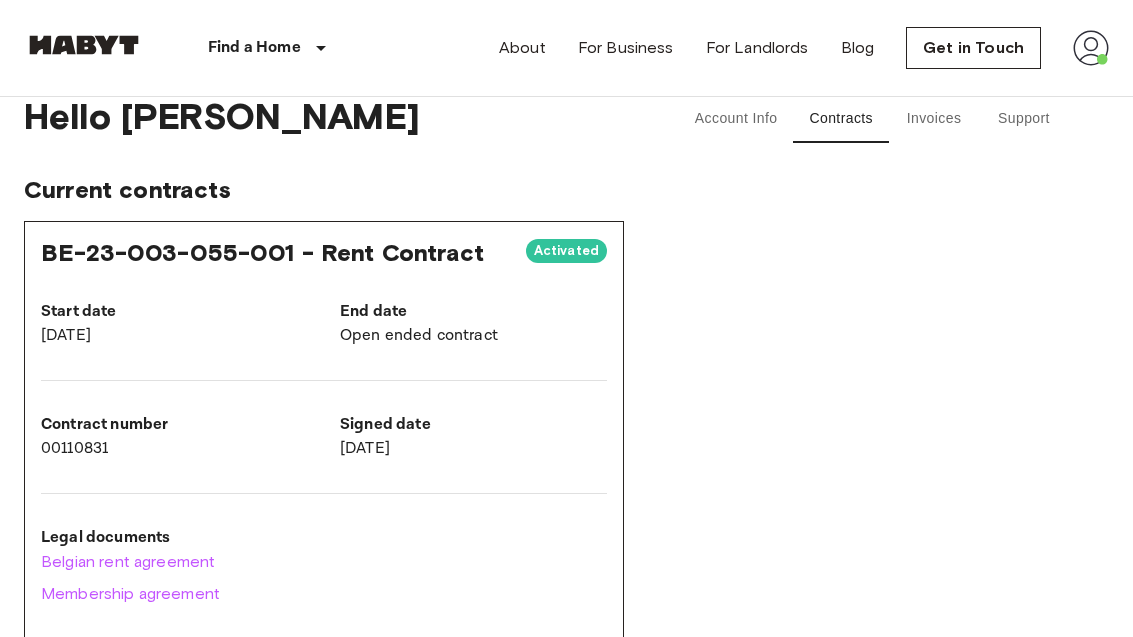
scroll to position [19, 0]
click at [233, 292] on div "Start date [DATE]" at bounding box center [158, 307] width 299 height 80
click at [135, 252] on span "BE-23-003-055-001 - Rent Contract" at bounding box center [262, 251] width 443 height 29
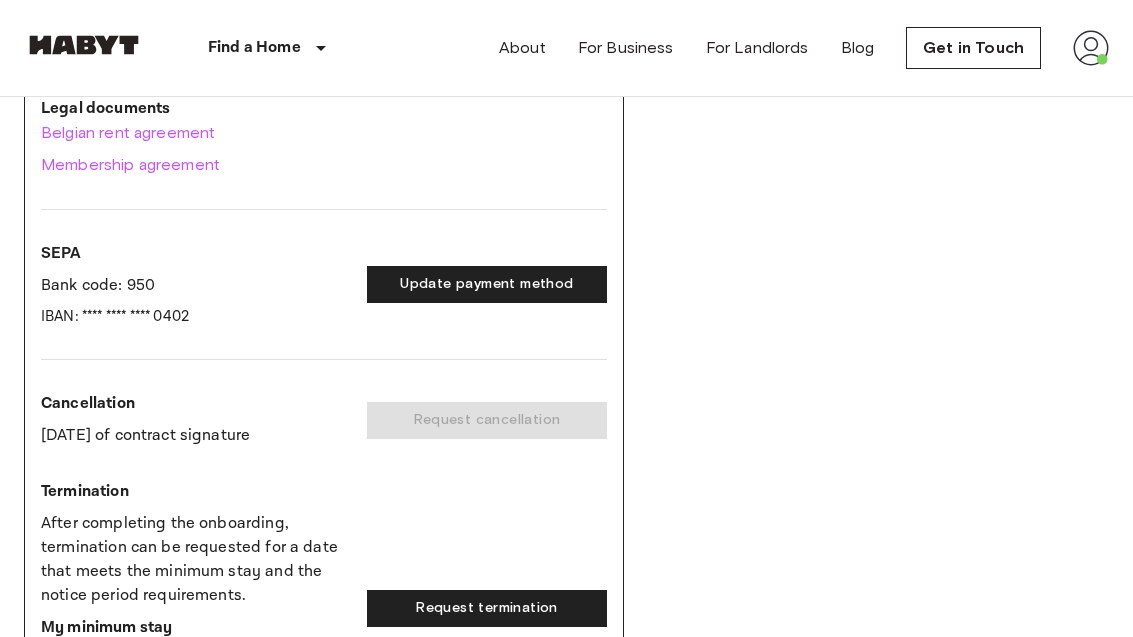
scroll to position [0, 0]
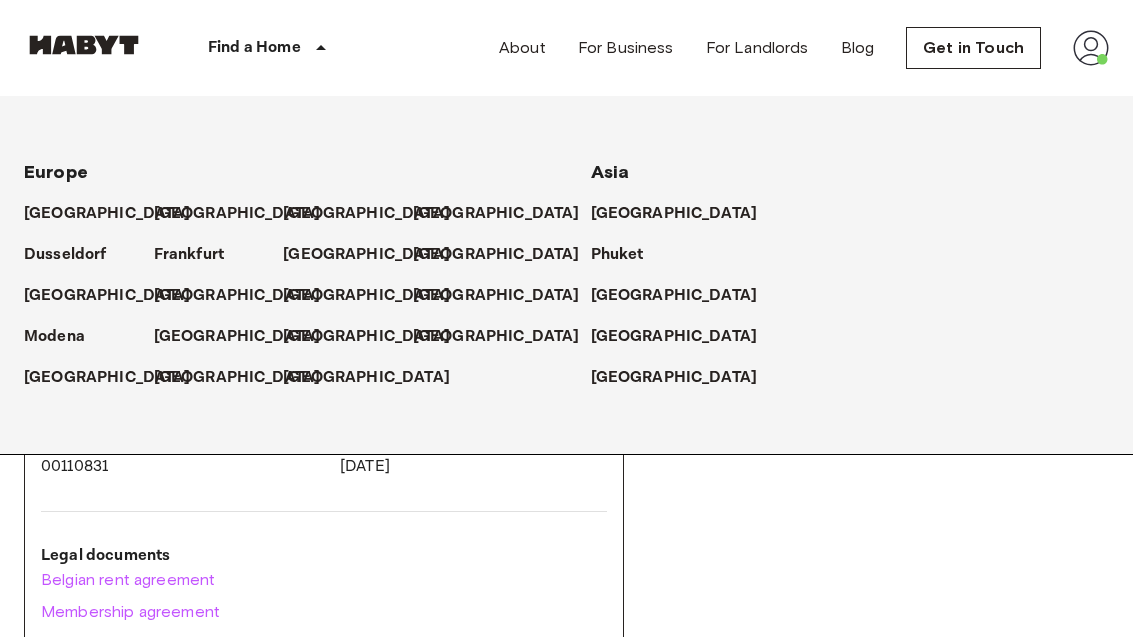
click at [295, 214] on p "[GEOGRAPHIC_DATA]" at bounding box center [366, 214] width 167 height 24
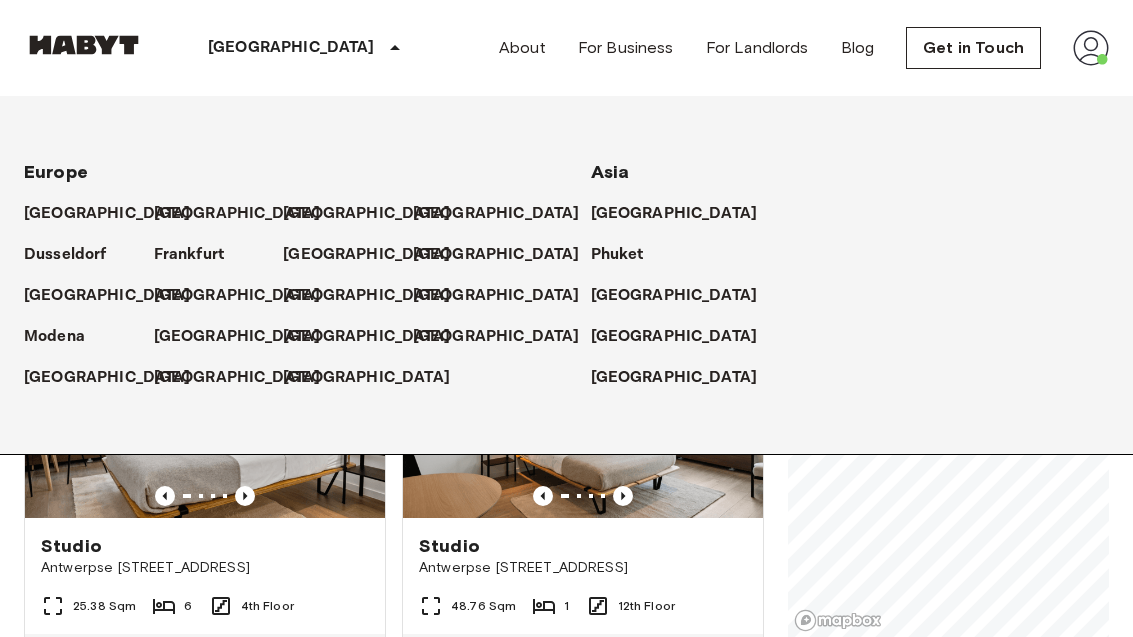
click at [391, 62] on div "Brussels Europe Amsterdam Berlin Brussels Cologne Dusseldorf Frankfurt Graz Ham…" at bounding box center [566, 48] width 1085 height 96
click at [292, 335] on p "[GEOGRAPHIC_DATA]" at bounding box center [366, 337] width 167 height 24
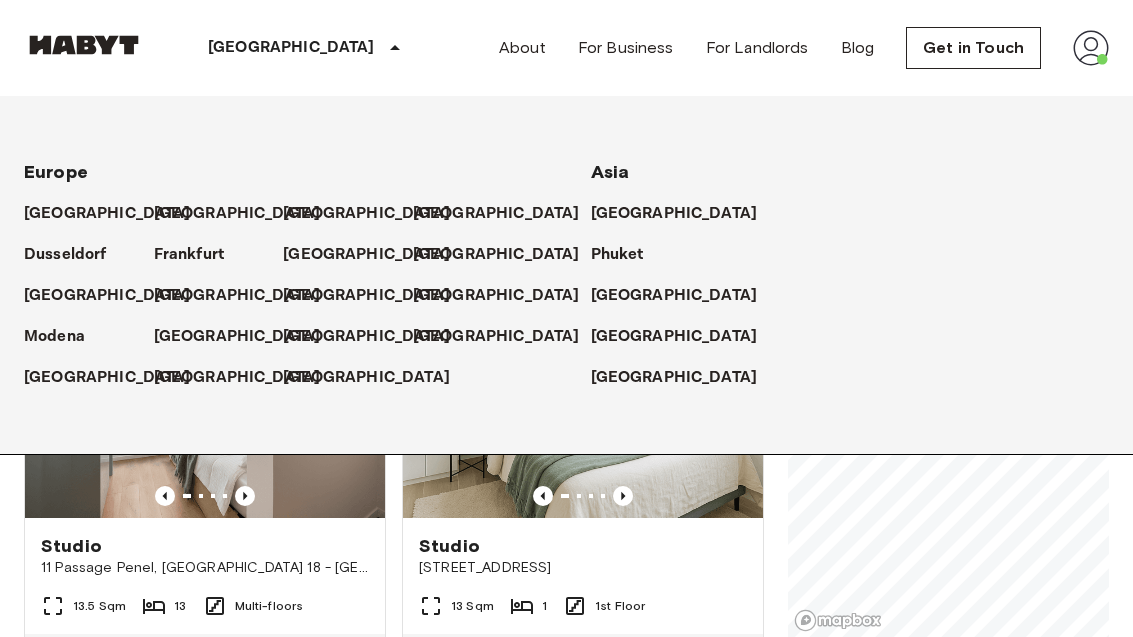
click at [341, 69] on div "[GEOGRAPHIC_DATA]" at bounding box center [307, 48] width 327 height 96
click at [251, 45] on div "[GEOGRAPHIC_DATA]" at bounding box center [307, 48] width 327 height 96
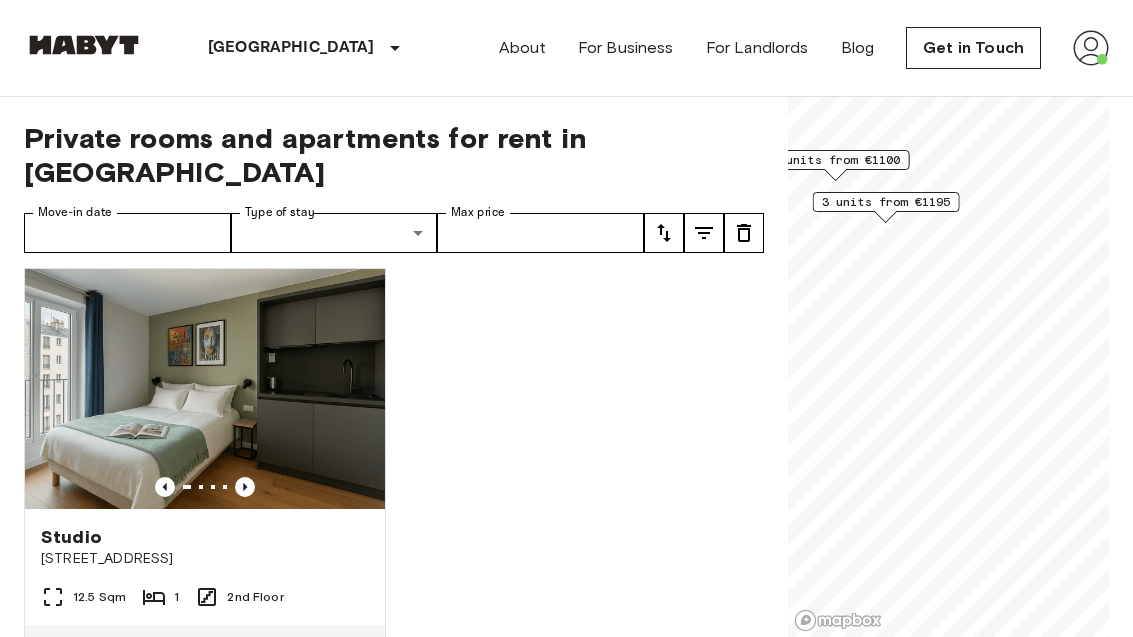
scroll to position [1333, 0]
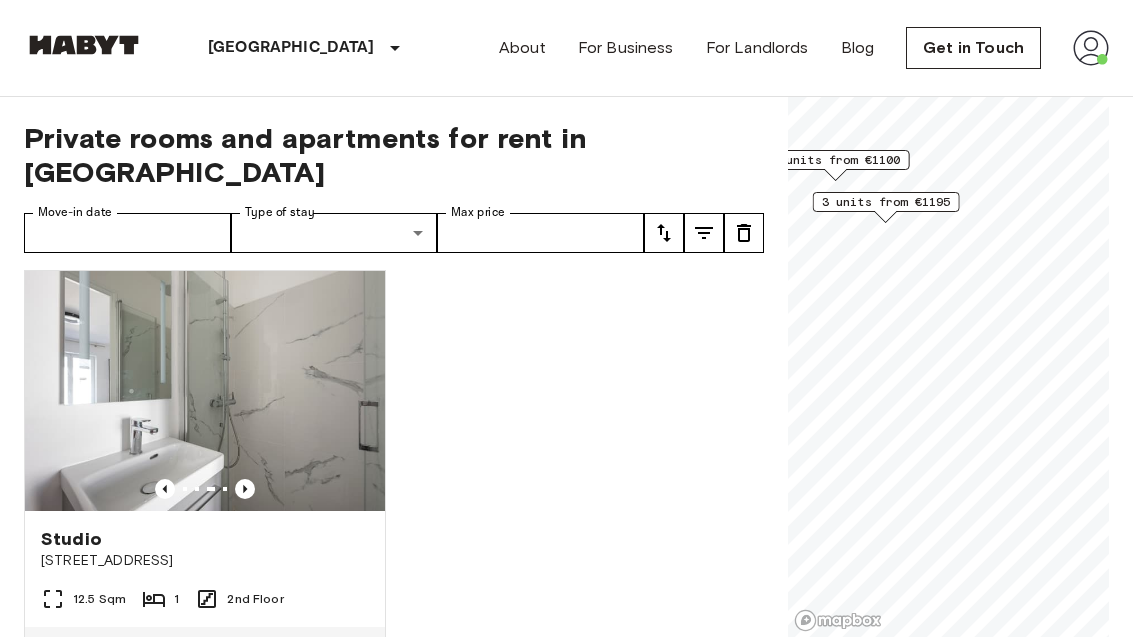
click at [233, 36] on p "[GEOGRAPHIC_DATA]" at bounding box center [291, 48] width 167 height 24
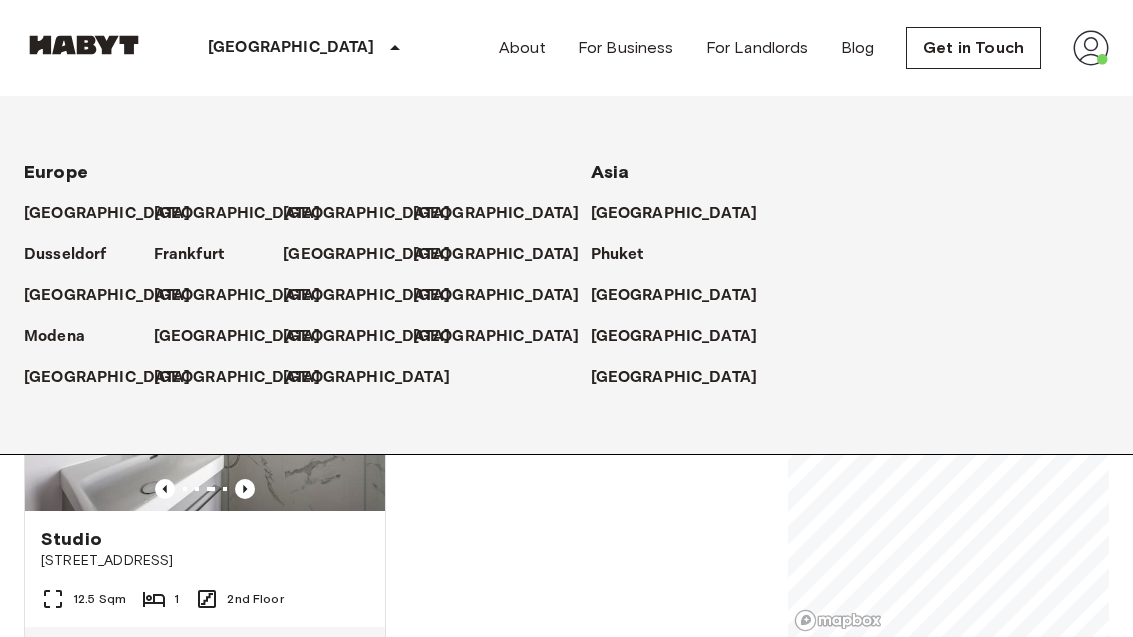
click at [295, 208] on p "[GEOGRAPHIC_DATA]" at bounding box center [366, 214] width 167 height 24
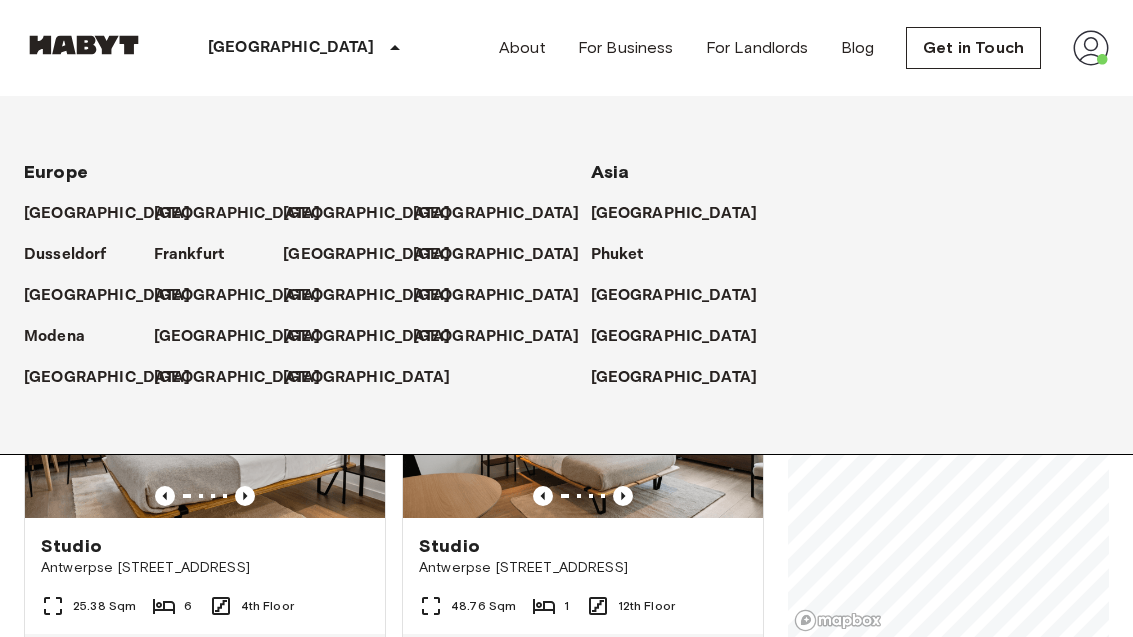
click at [380, 74] on div "Brussels Europe Amsterdam Berlin Brussels Cologne Dusseldorf Frankfurt Graz Ham…" at bounding box center [566, 48] width 1085 height 96
click at [273, 65] on div "[GEOGRAPHIC_DATA]" at bounding box center [307, 48] width 327 height 96
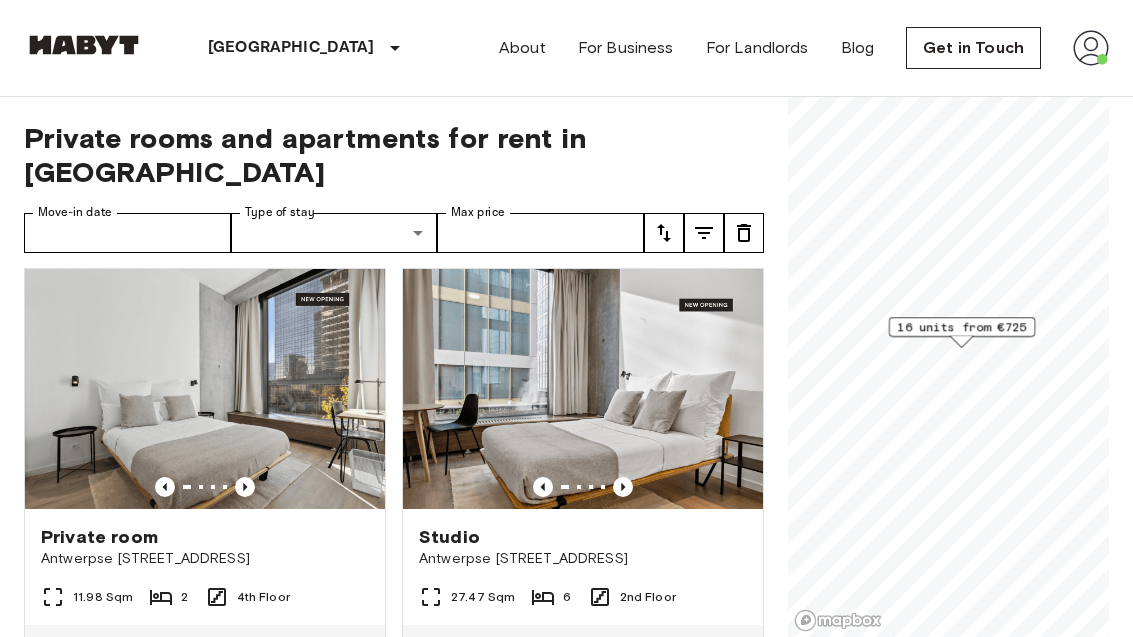
scroll to position [3101, 0]
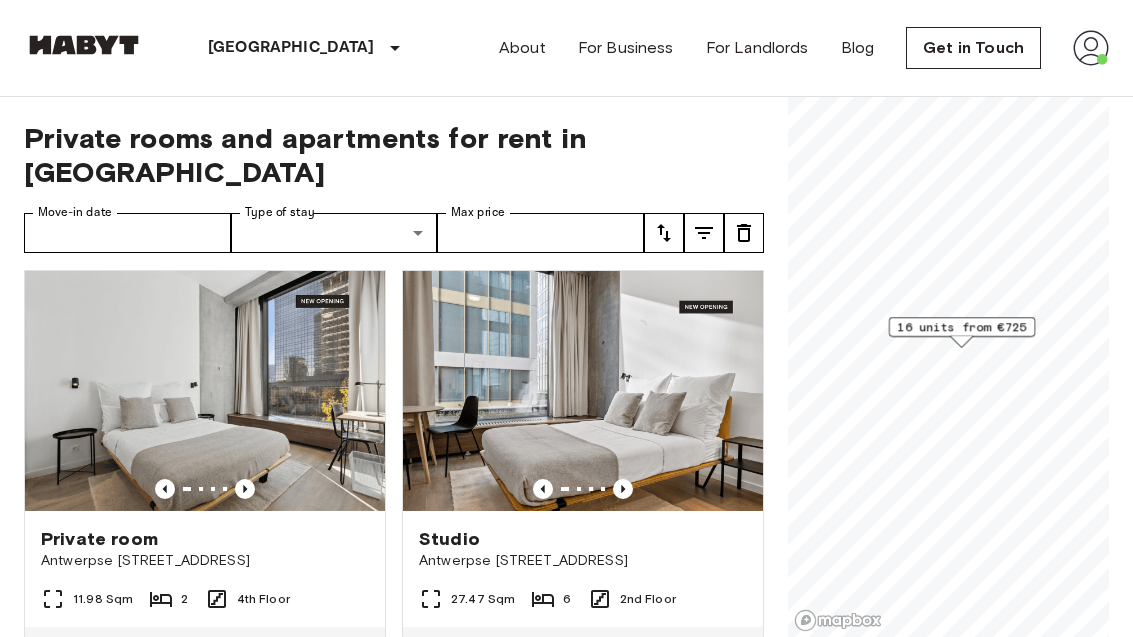
click at [1088, 49] on img at bounding box center [1091, 48] width 36 height 36
click at [972, 79] on li "Profile" at bounding box center [1017, 84] width 200 height 36
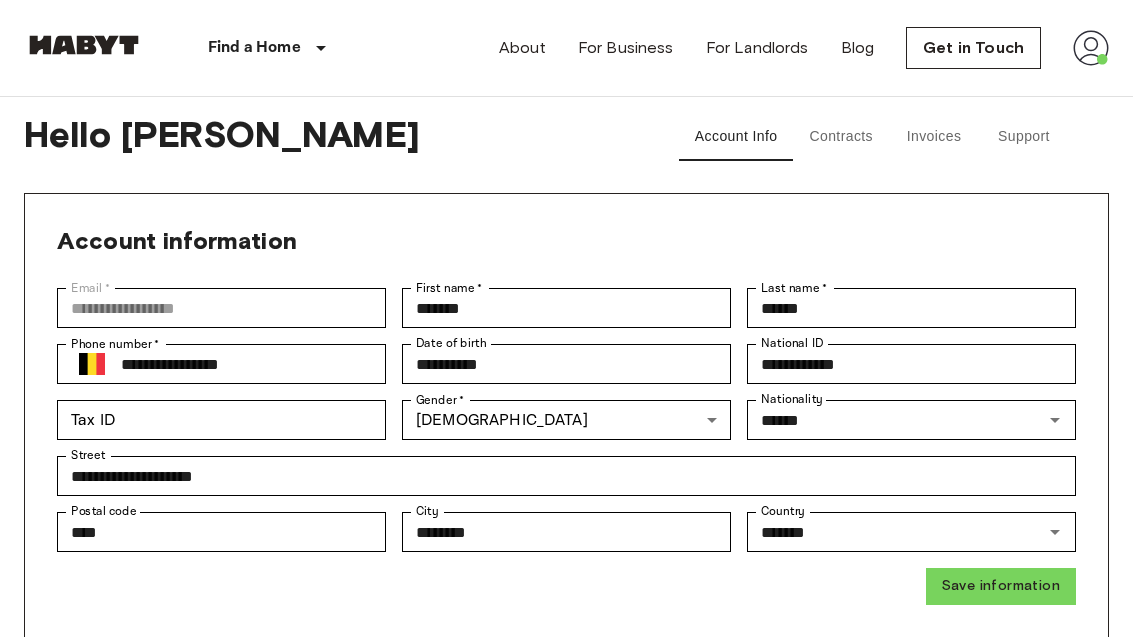
click at [850, 151] on button "Contracts" at bounding box center [841, 137] width 96 height 48
